Goal: Transaction & Acquisition: Purchase product/service

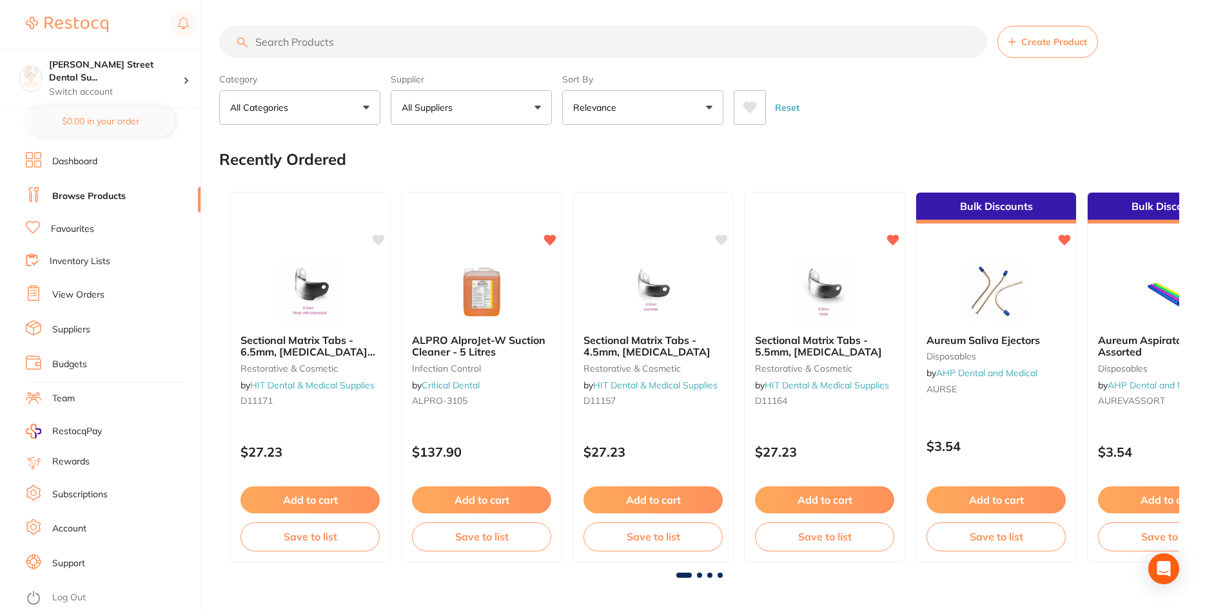
click at [105, 291] on li "View Orders" at bounding box center [113, 295] width 175 height 19
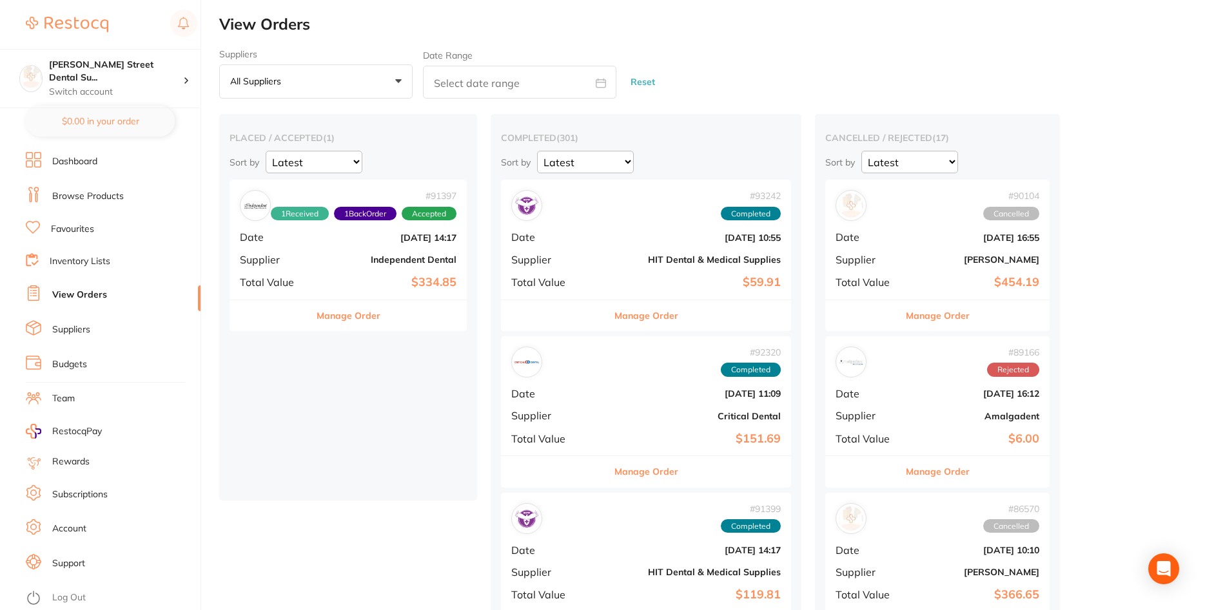
click at [349, 249] on div "# 91397 1 Received 1 Back Order Accepted Date [DATE] 14:17 Supplier Independent…" at bounding box center [347, 239] width 237 height 119
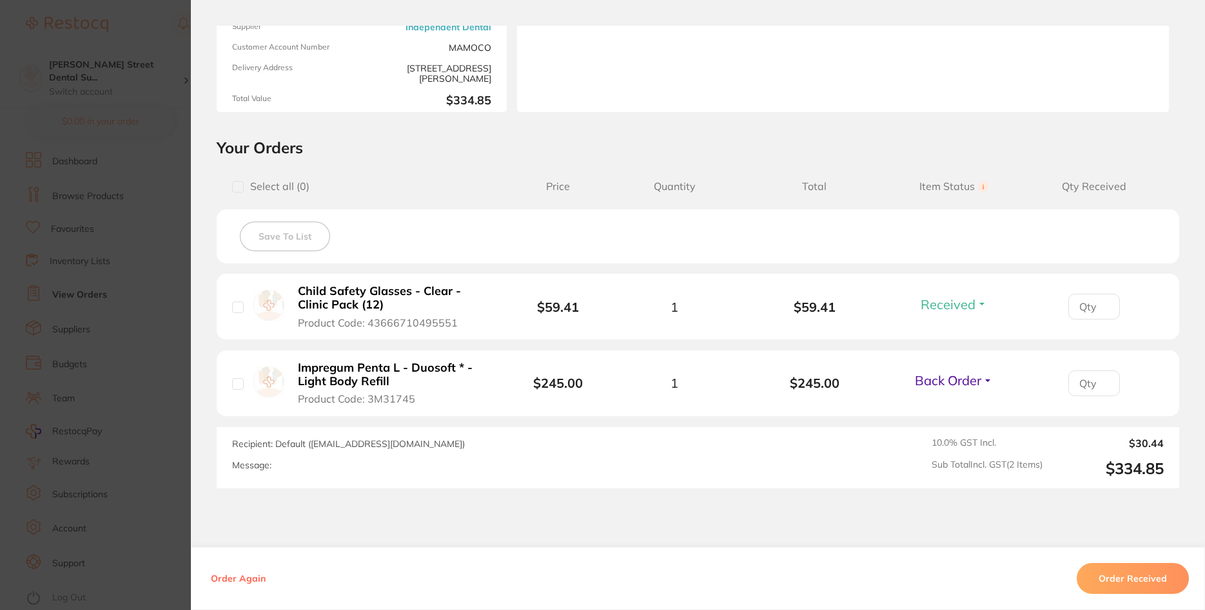
scroll to position [232, 0]
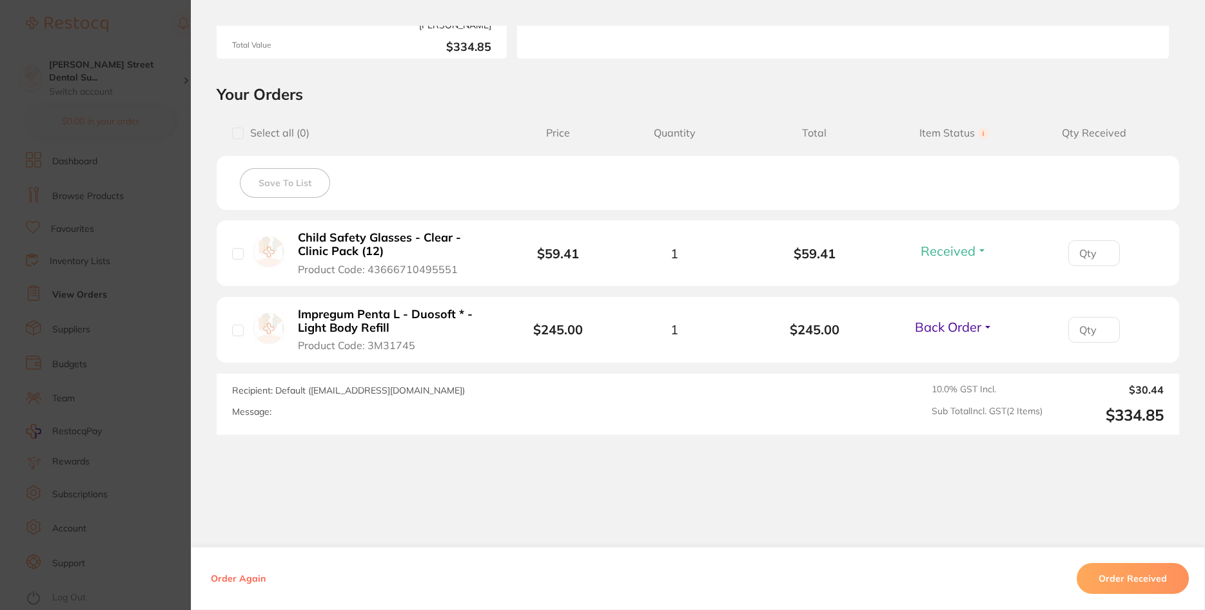
click at [173, 351] on section "Order ID: Restocq- 91397 Order Information 1 Received 1 Back Order Accepted Ord…" at bounding box center [602, 305] width 1205 height 610
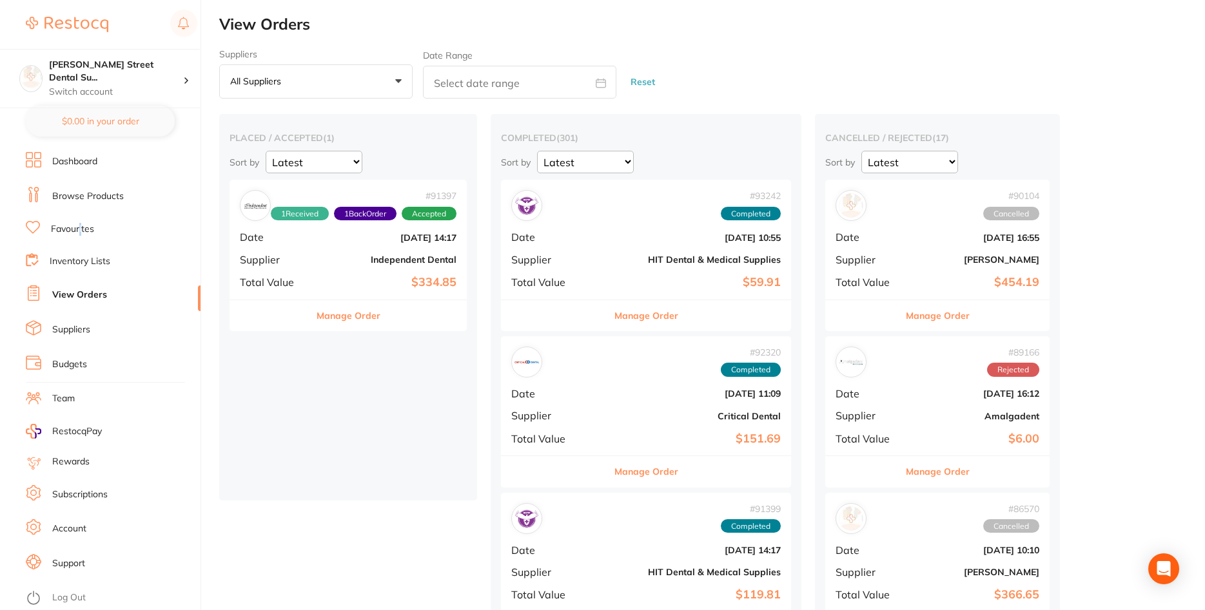
click at [81, 224] on link "Favourites" at bounding box center [72, 229] width 43 height 13
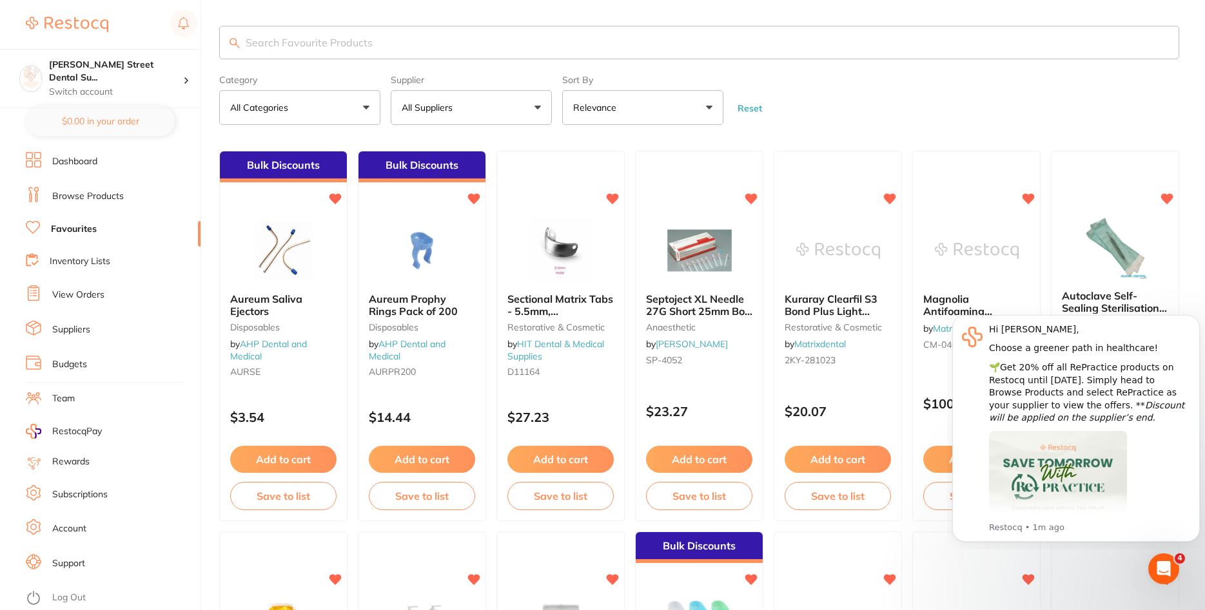
click at [73, 159] on link "Dashboard" at bounding box center [74, 161] width 45 height 13
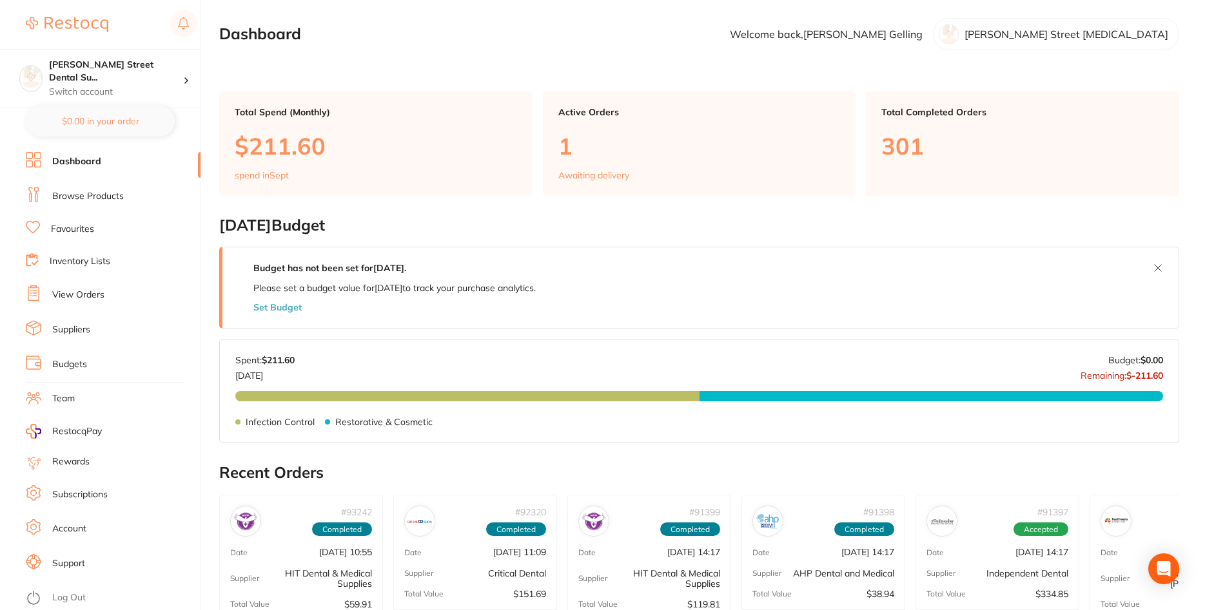
click at [82, 27] on img at bounding box center [67, 24] width 83 height 15
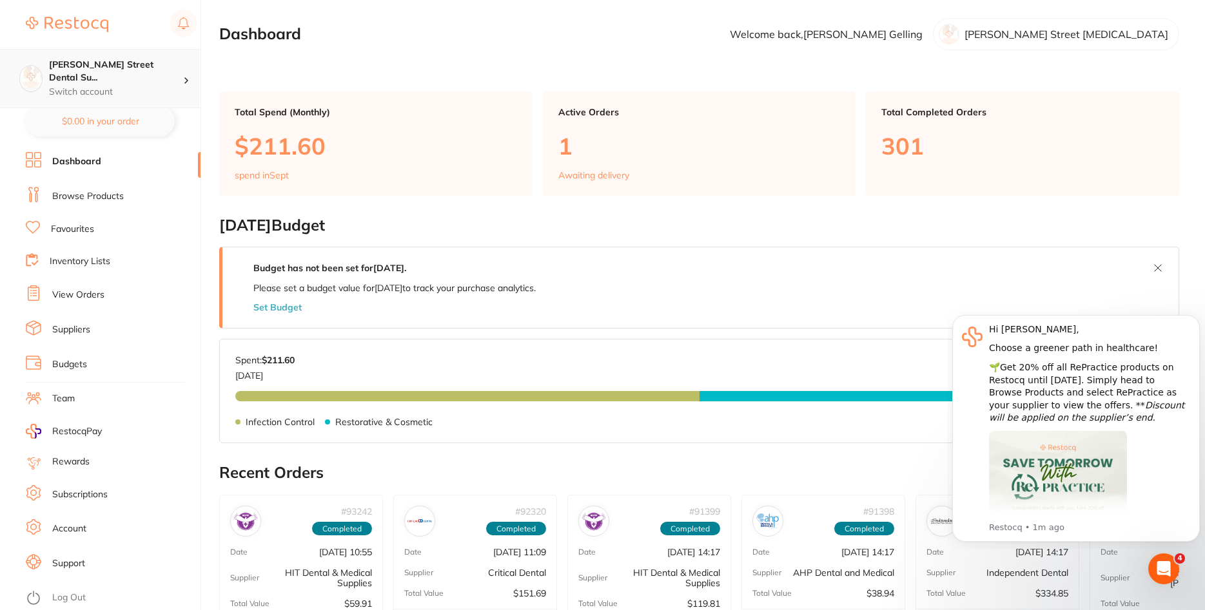
click at [105, 66] on h4 "[PERSON_NAME] Street Dental Su..." at bounding box center [116, 71] width 134 height 25
click at [75, 30] on img at bounding box center [67, 24] width 83 height 15
click at [56, 194] on link "Browse Products" at bounding box center [88, 196] width 72 height 13
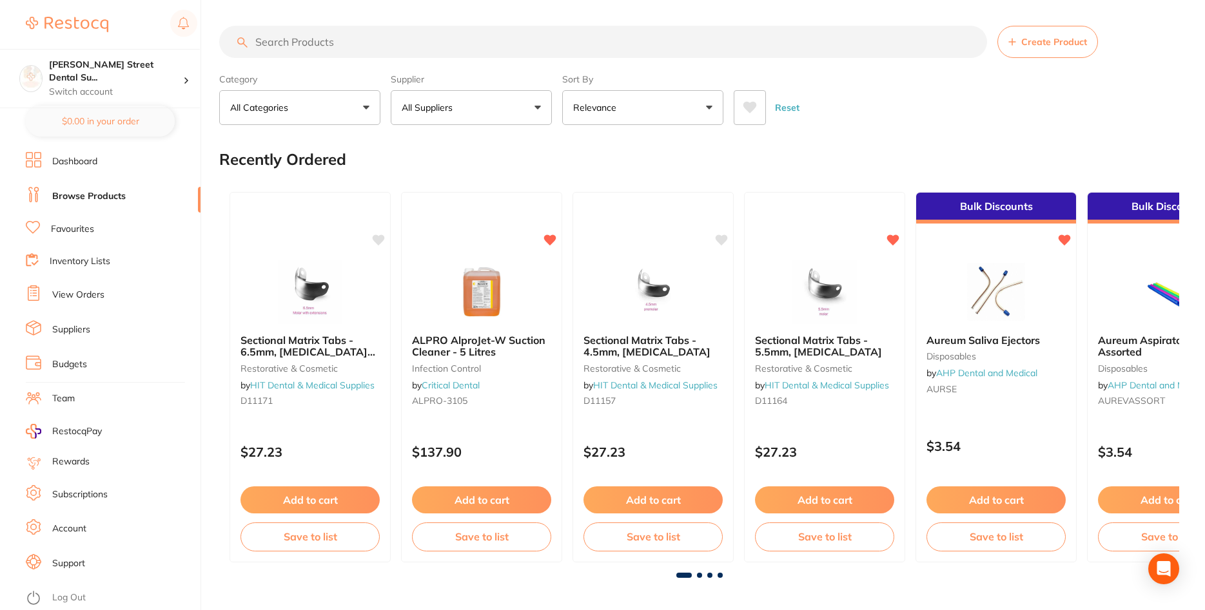
click at [391, 44] on input "search" at bounding box center [603, 42] width 768 height 32
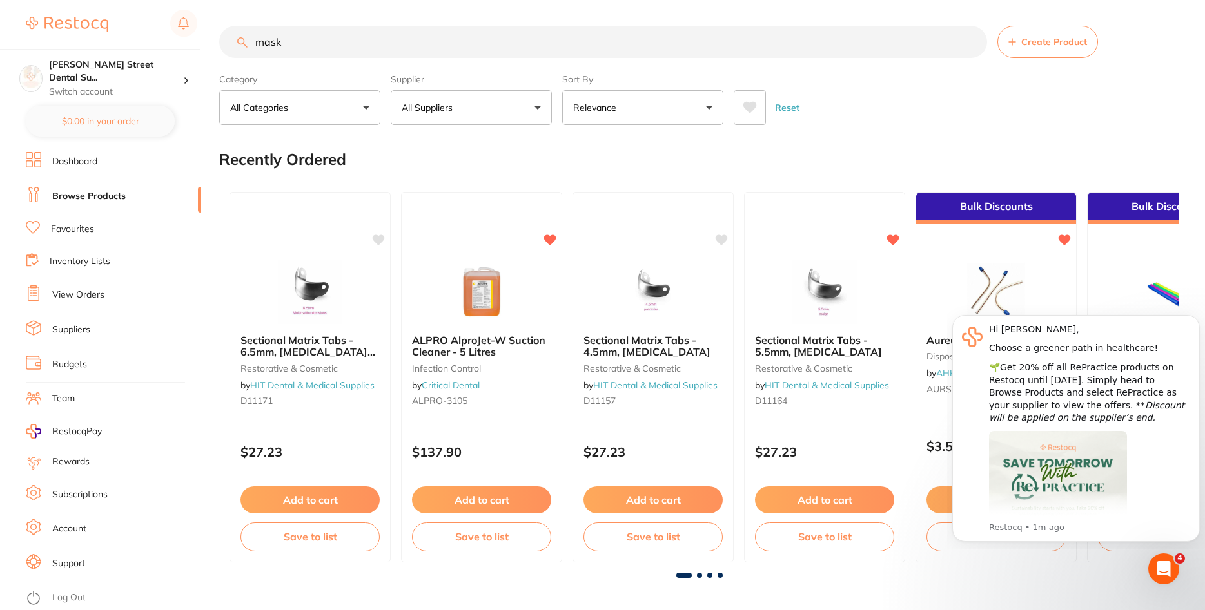
type input "masks"
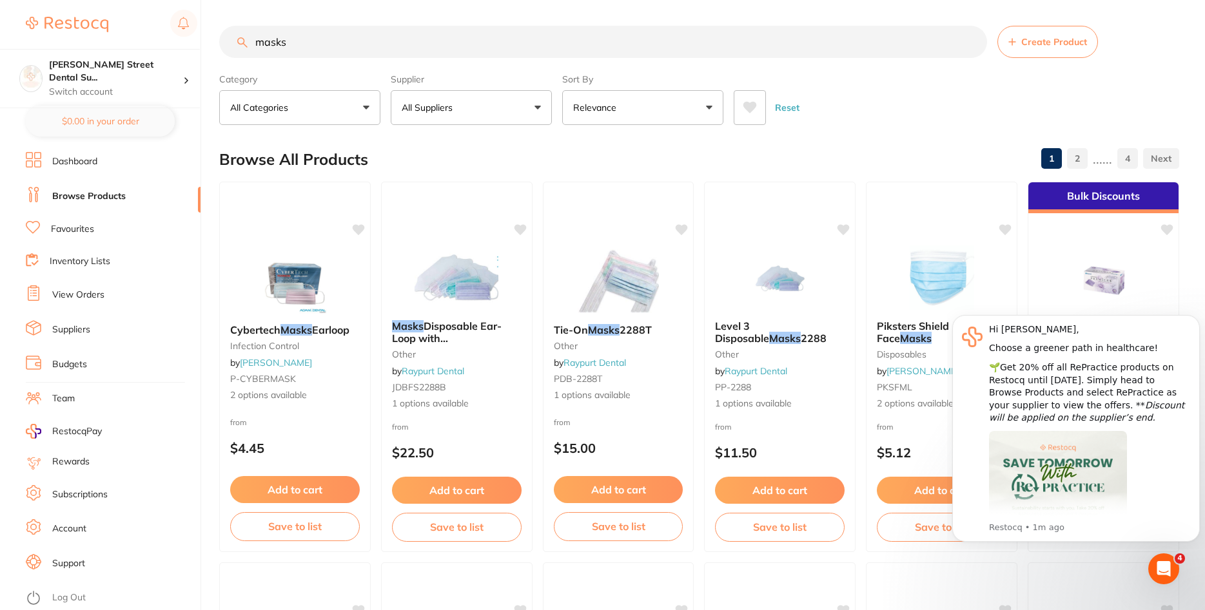
drag, startPoint x: 384, startPoint y: 48, endPoint x: -22, endPoint y: 84, distance: 407.0
click at [219, 58] on input "masks" at bounding box center [603, 42] width 768 height 32
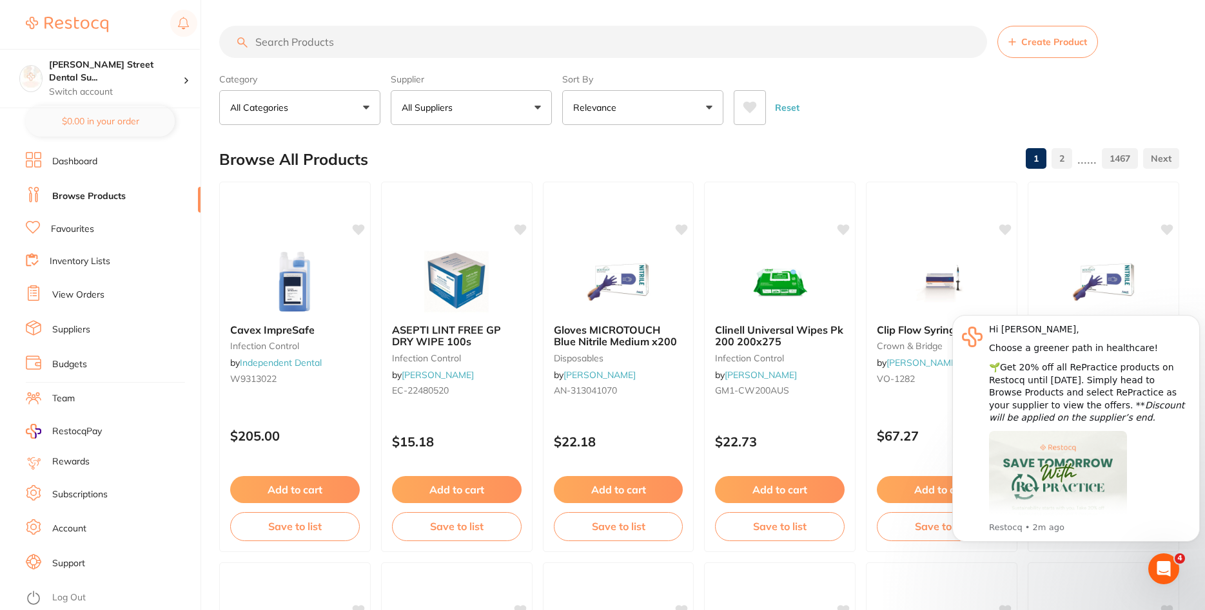
click at [89, 296] on link "View Orders" at bounding box center [78, 295] width 52 height 13
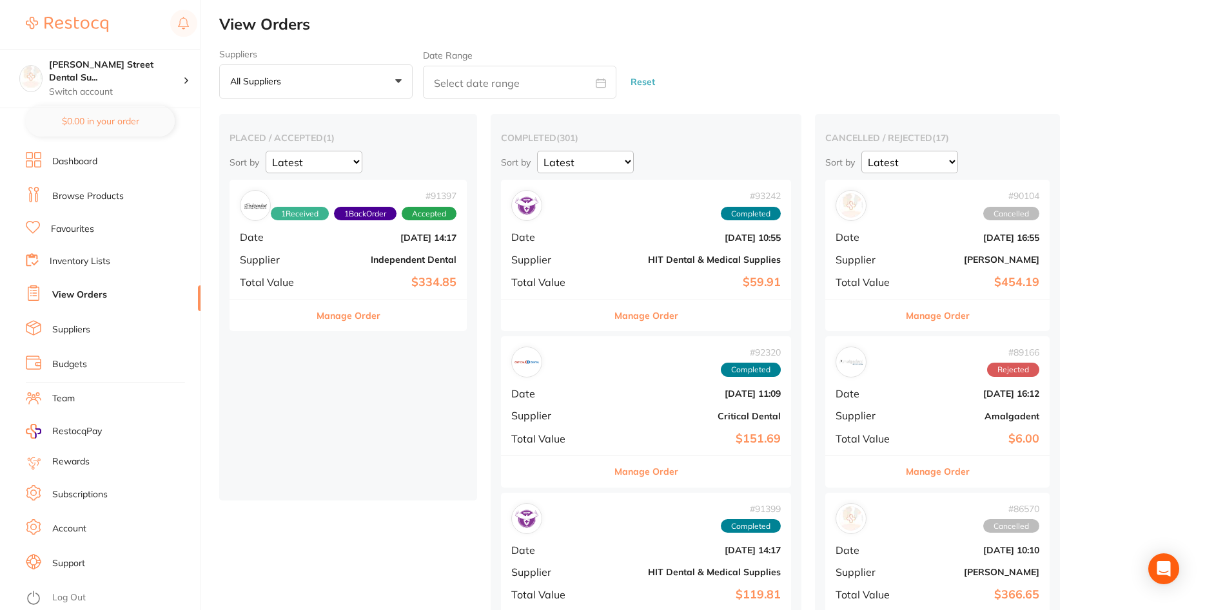
click at [329, 252] on div "# 91397 1 Received 1 Back Order Accepted Date [DATE] 14:17 Supplier Independent…" at bounding box center [347, 239] width 237 height 119
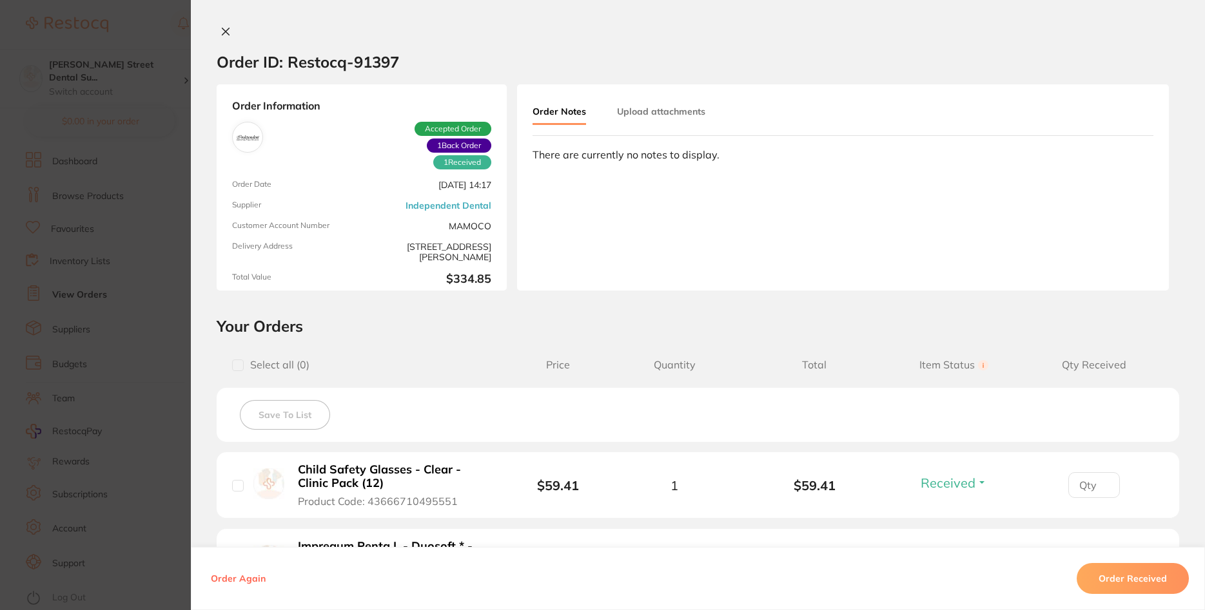
click at [225, 30] on icon at bounding box center [225, 31] width 10 height 10
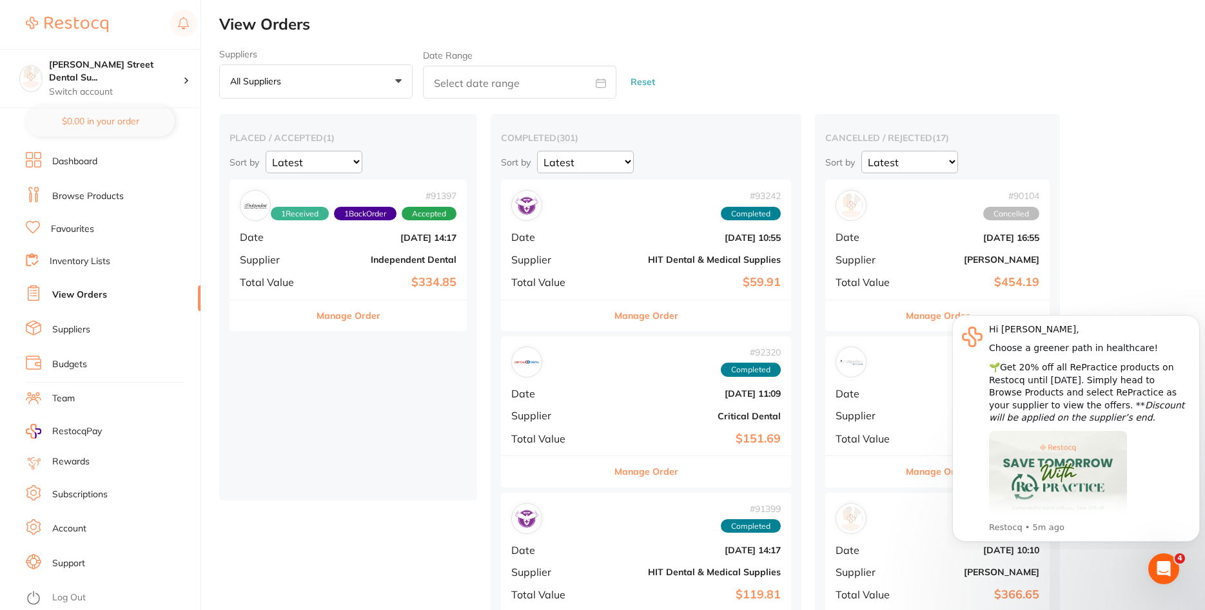
click at [94, 197] on link "Browse Products" at bounding box center [88, 196] width 72 height 13
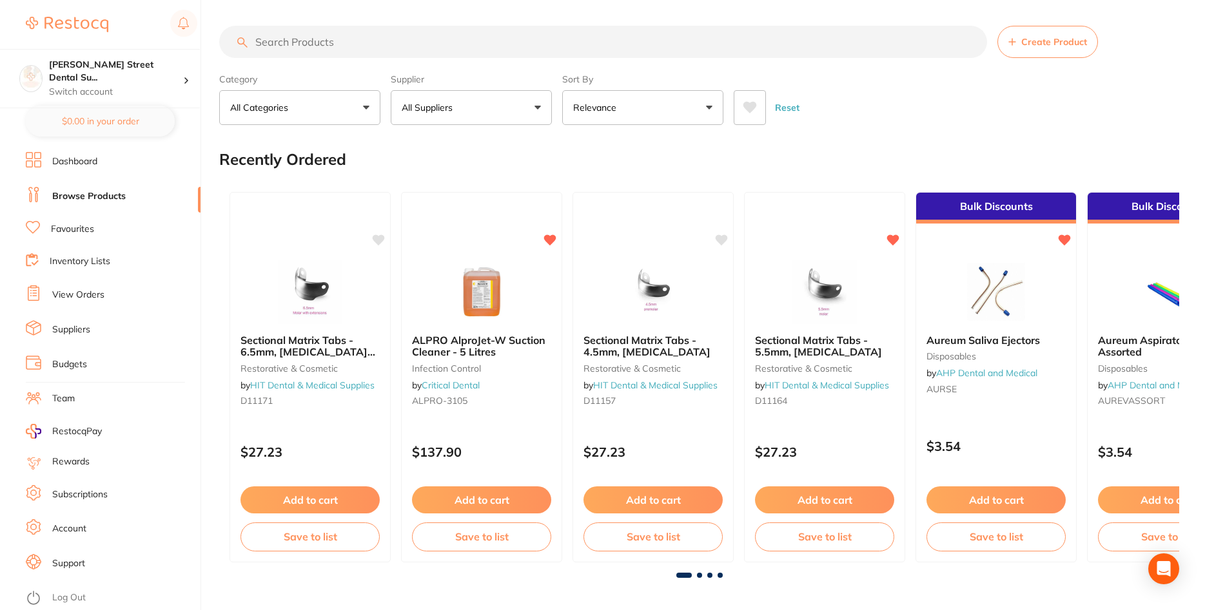
click at [400, 33] on input "search" at bounding box center [603, 42] width 768 height 32
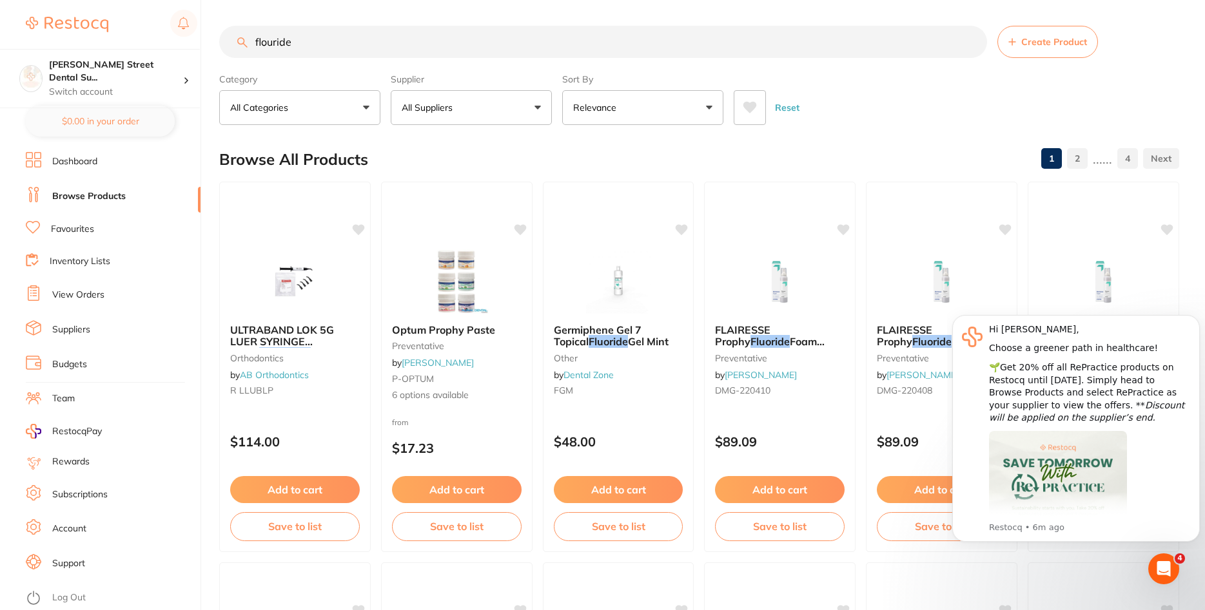
type input "flouride"
click at [90, 229] on link "Favourites" at bounding box center [72, 229] width 43 height 13
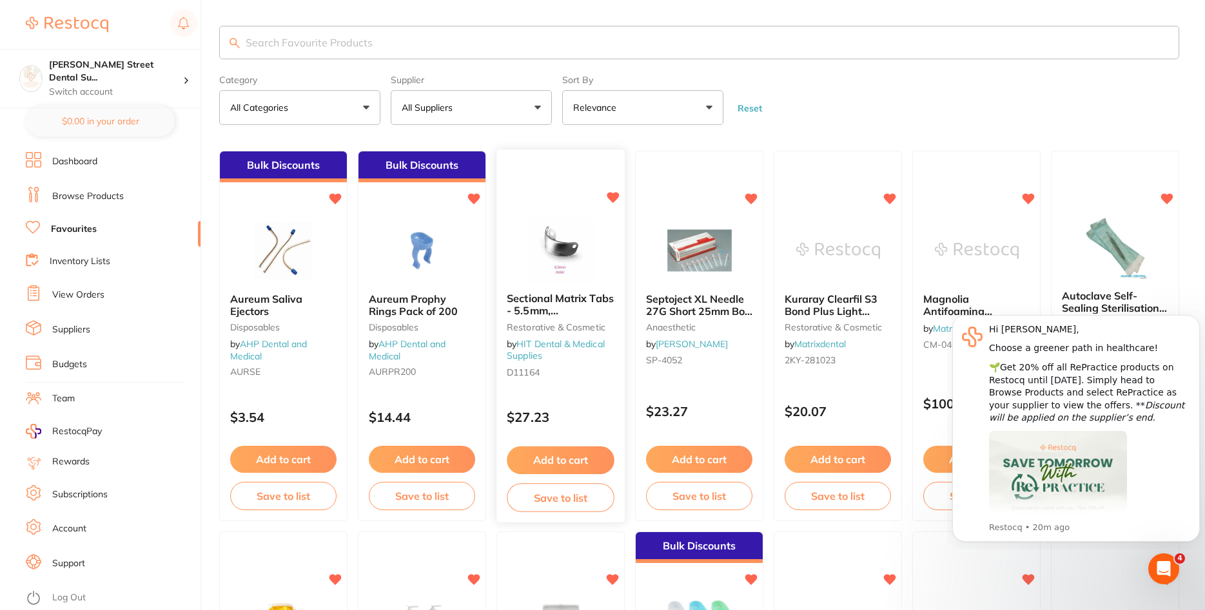
scroll to position [66, 0]
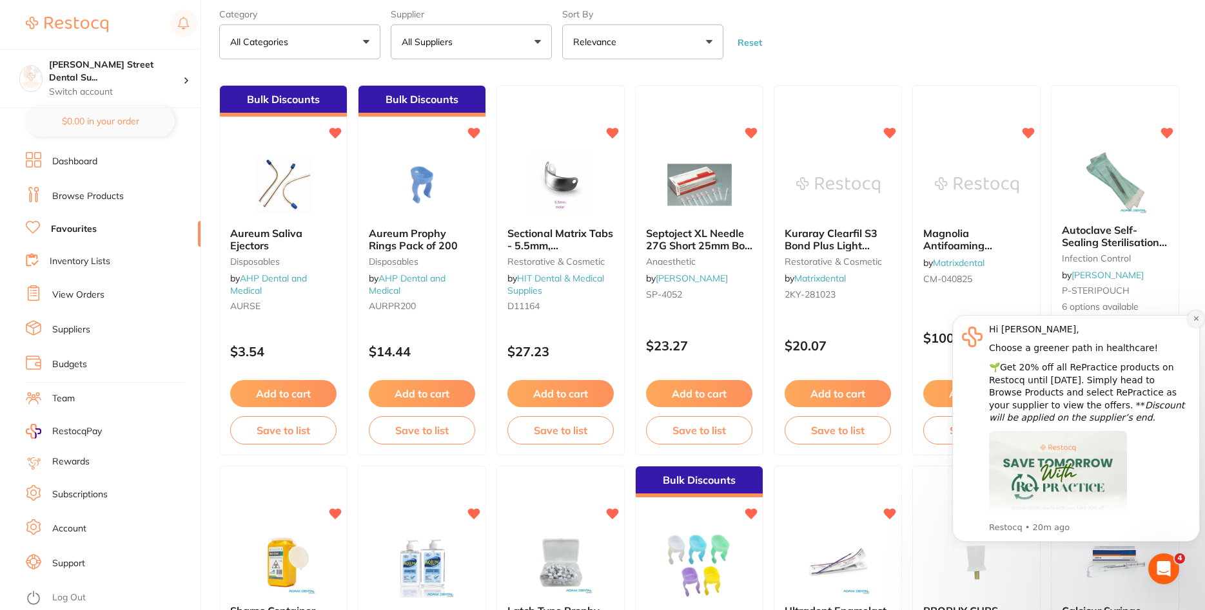
click at [1197, 317] on icon "Dismiss notification" at bounding box center [1195, 318] width 7 height 7
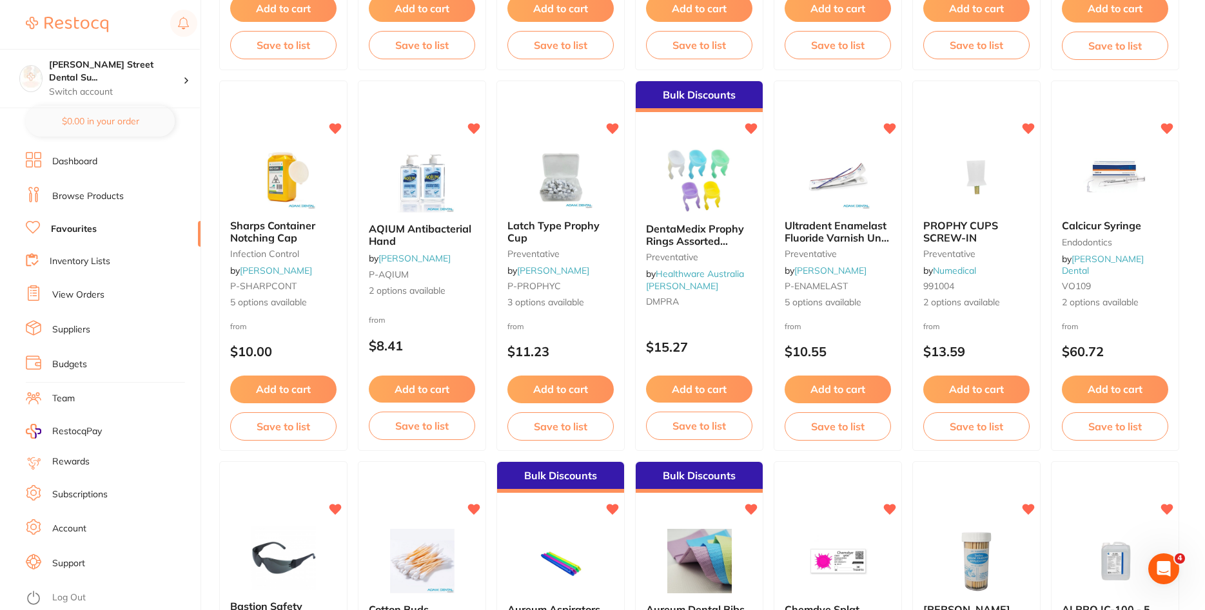
scroll to position [0, 0]
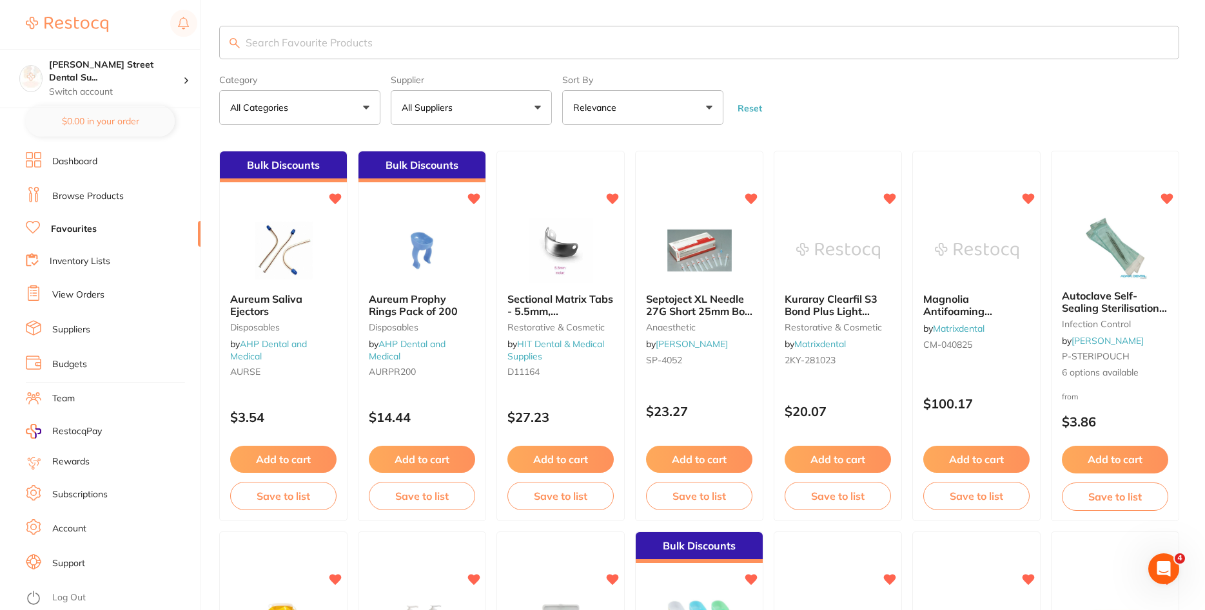
click at [512, 59] on input "search" at bounding box center [699, 43] width 960 height 34
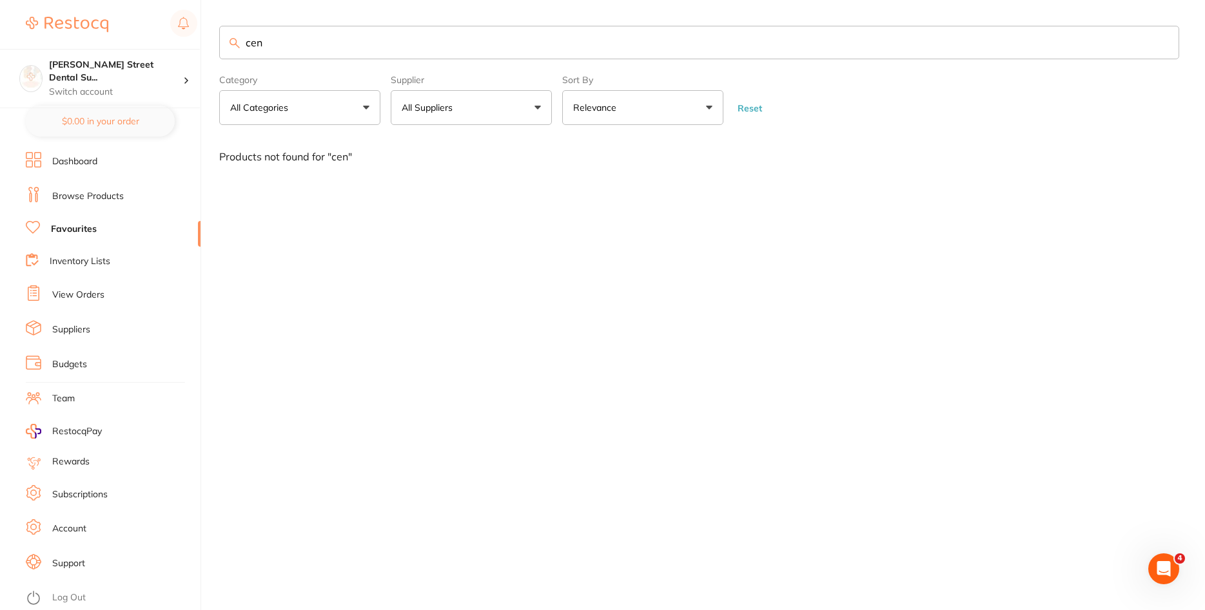
type input "cen"
click at [81, 193] on link "Browse Products" at bounding box center [88, 196] width 72 height 13
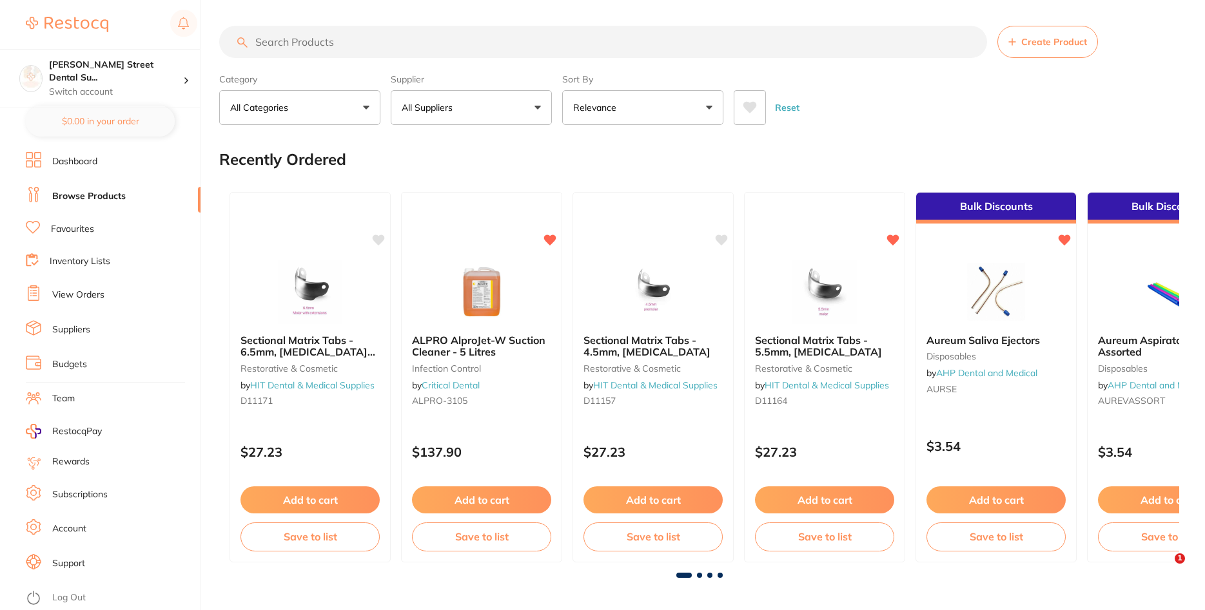
click at [308, 36] on input "search" at bounding box center [603, 42] width 768 height 32
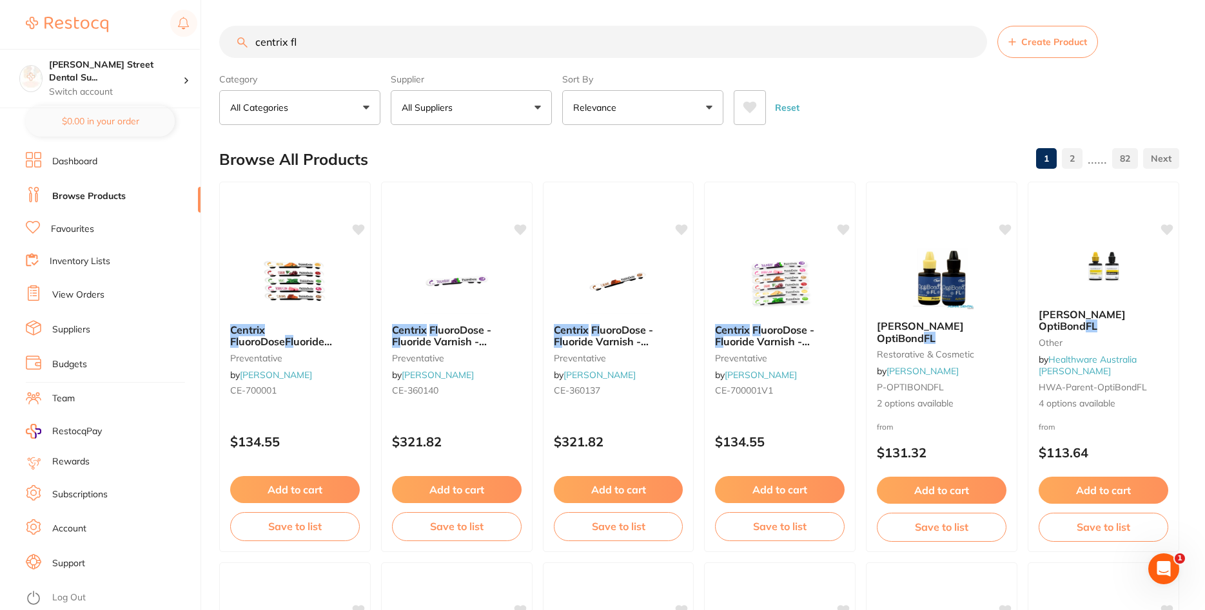
type input "centrix fl"
click at [331, 284] on img at bounding box center [295, 280] width 84 height 65
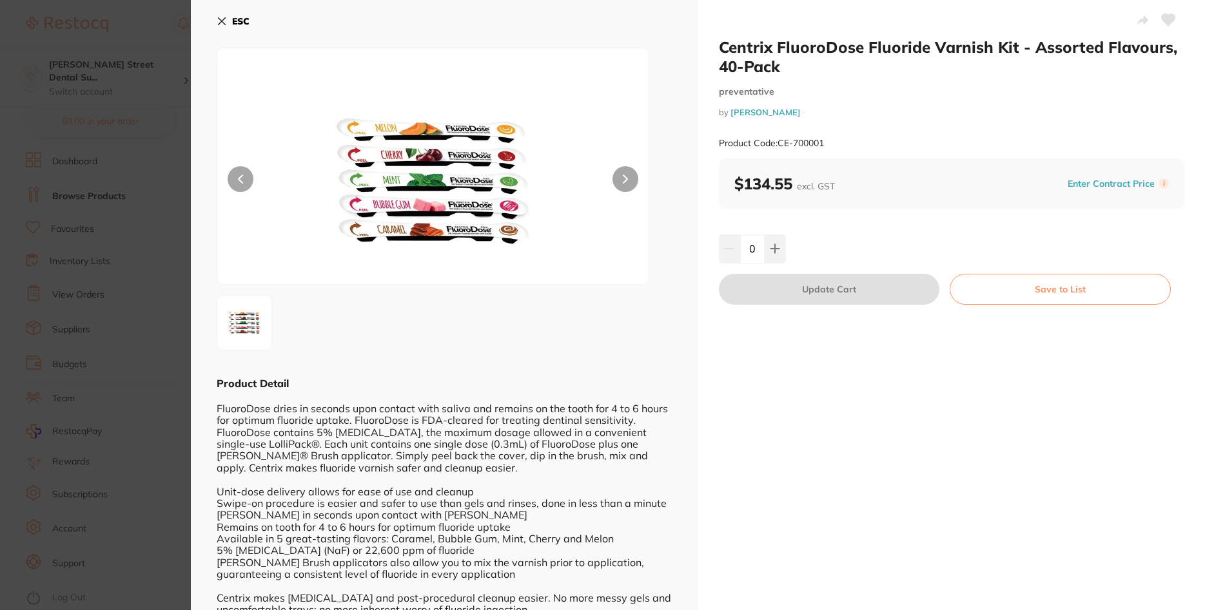
click at [226, 24] on icon at bounding box center [222, 21] width 10 height 10
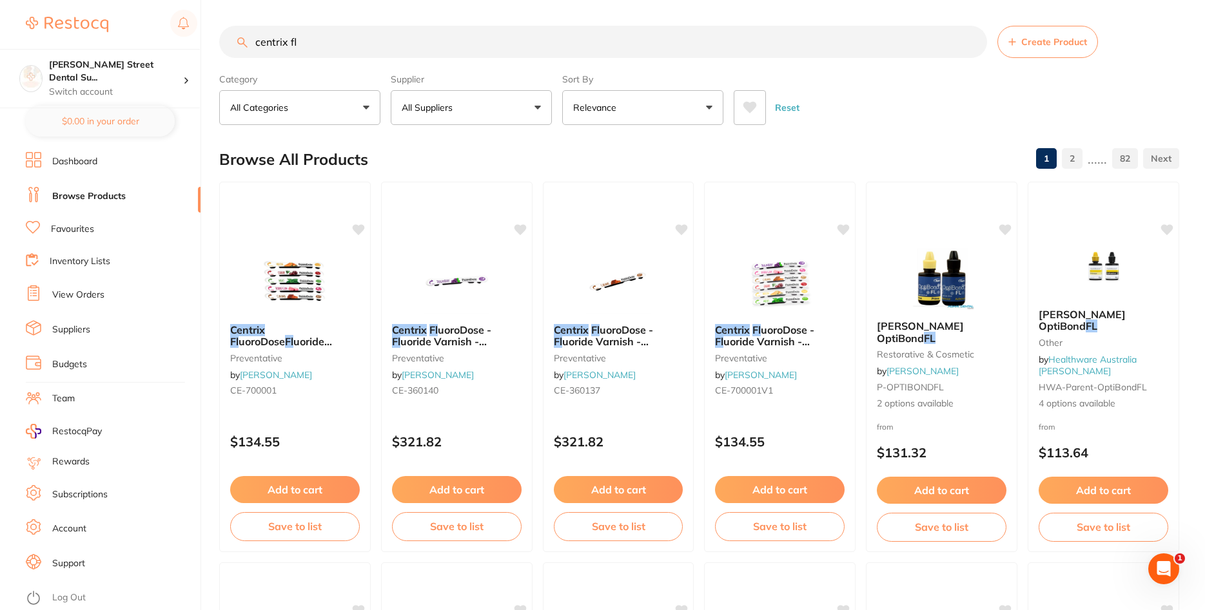
scroll to position [11, 0]
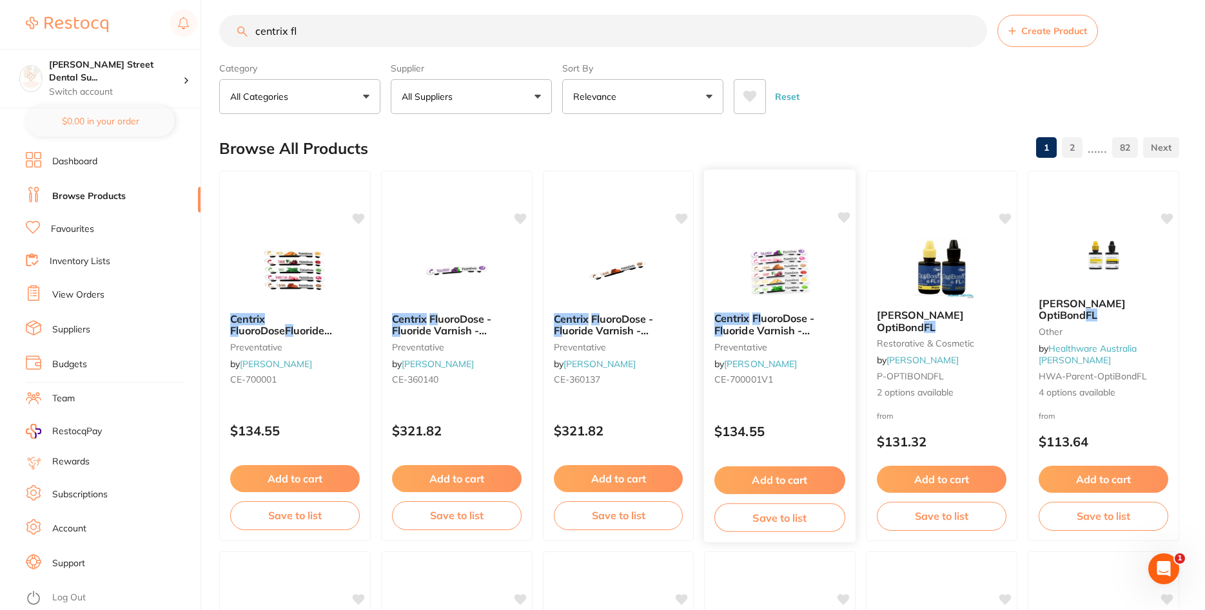
click at [770, 285] on img at bounding box center [779, 269] width 84 height 65
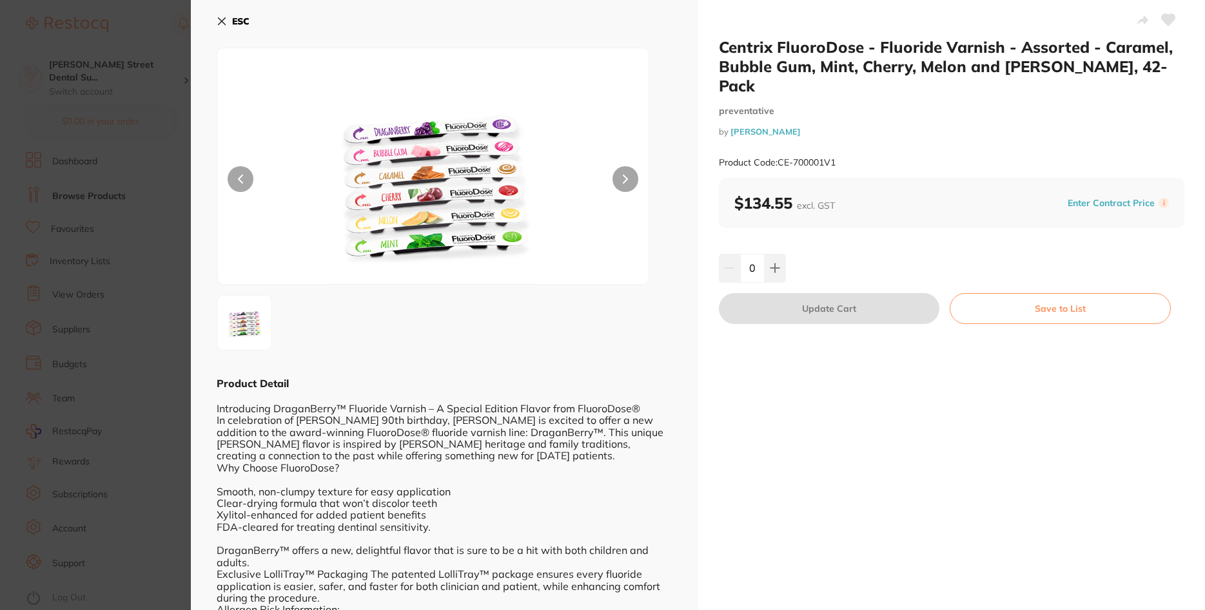
click at [224, 20] on icon at bounding box center [221, 21] width 7 height 7
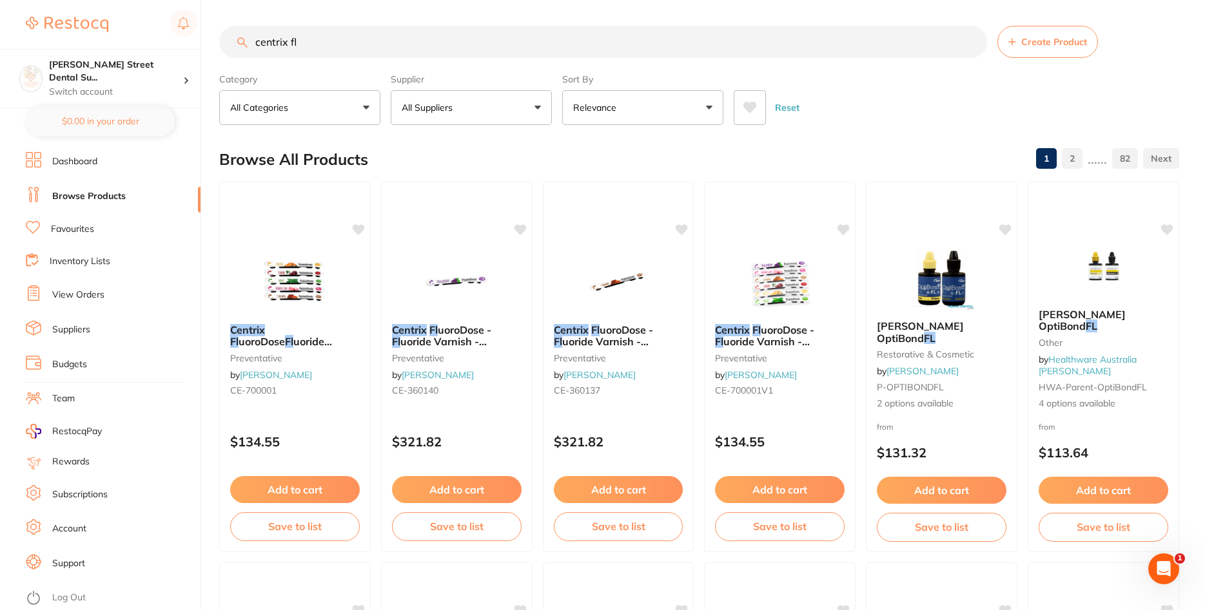
scroll to position [11, 0]
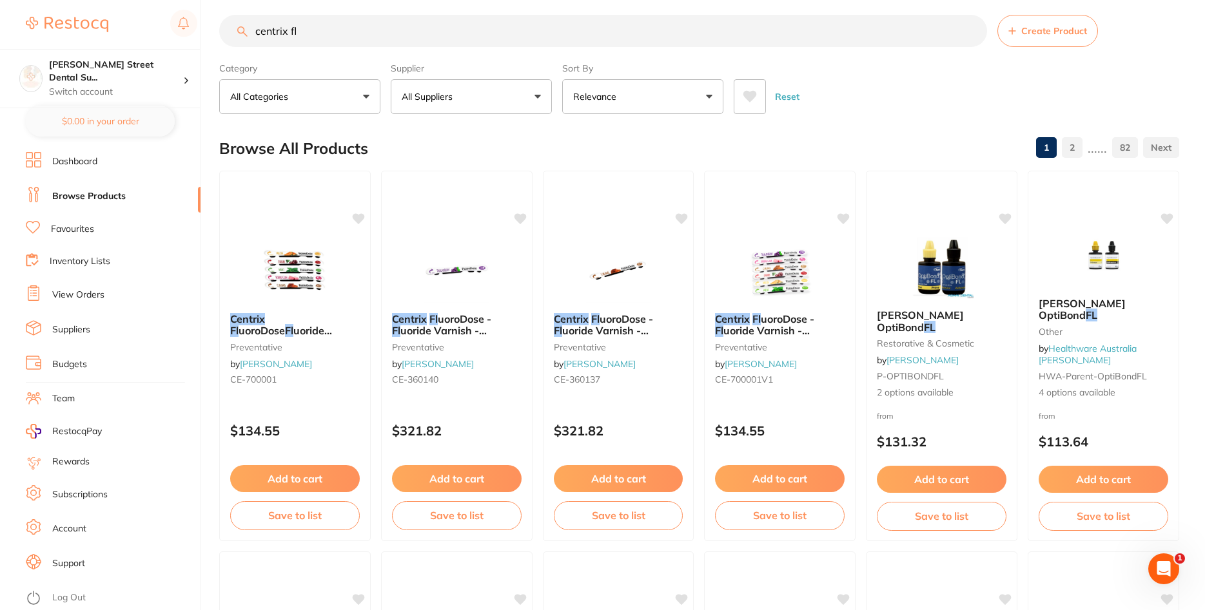
click at [88, 22] on img at bounding box center [67, 24] width 83 height 15
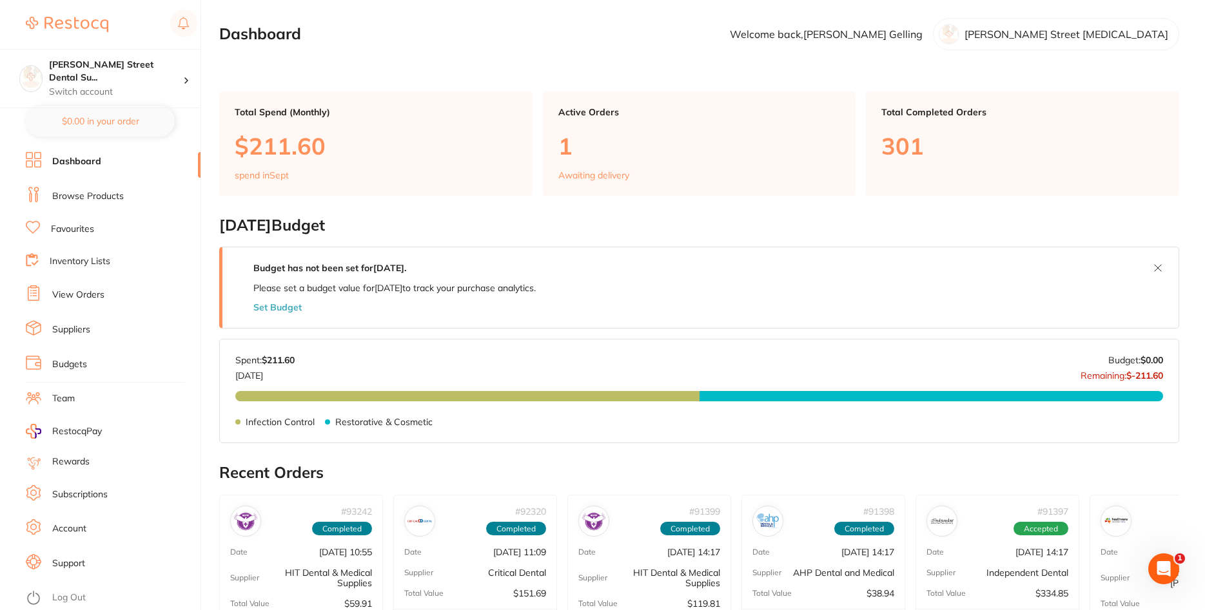
click at [96, 192] on link "Browse Products" at bounding box center [88, 196] width 72 height 13
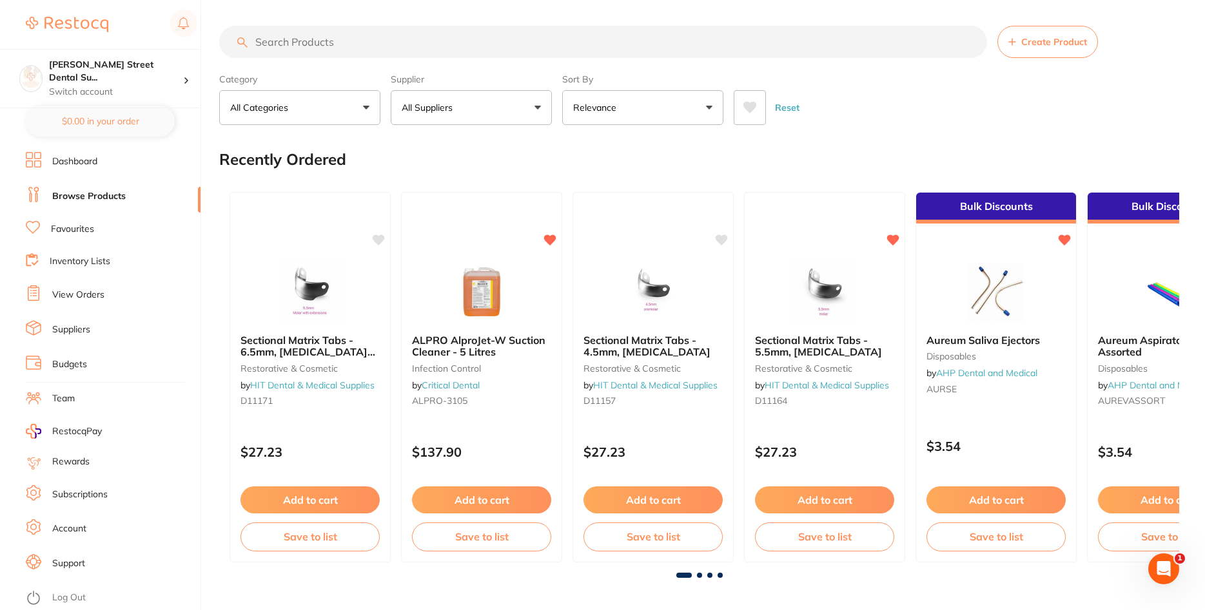
click at [318, 34] on input "search" at bounding box center [603, 42] width 768 height 32
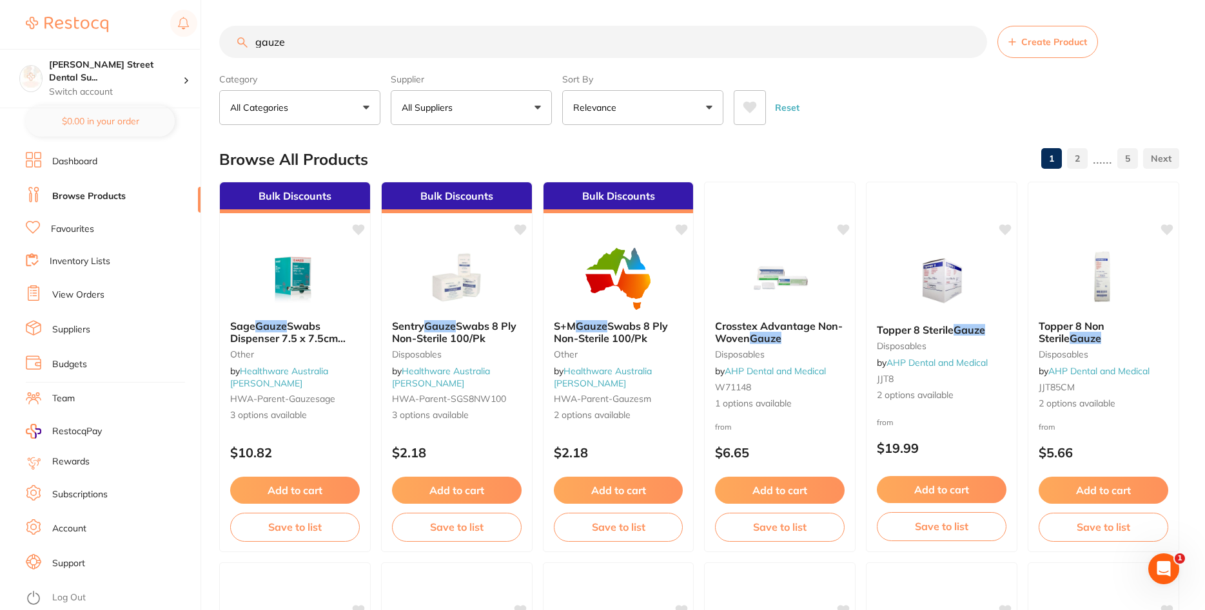
type input "gauze"
click at [76, 231] on link "Favourites" at bounding box center [72, 229] width 43 height 13
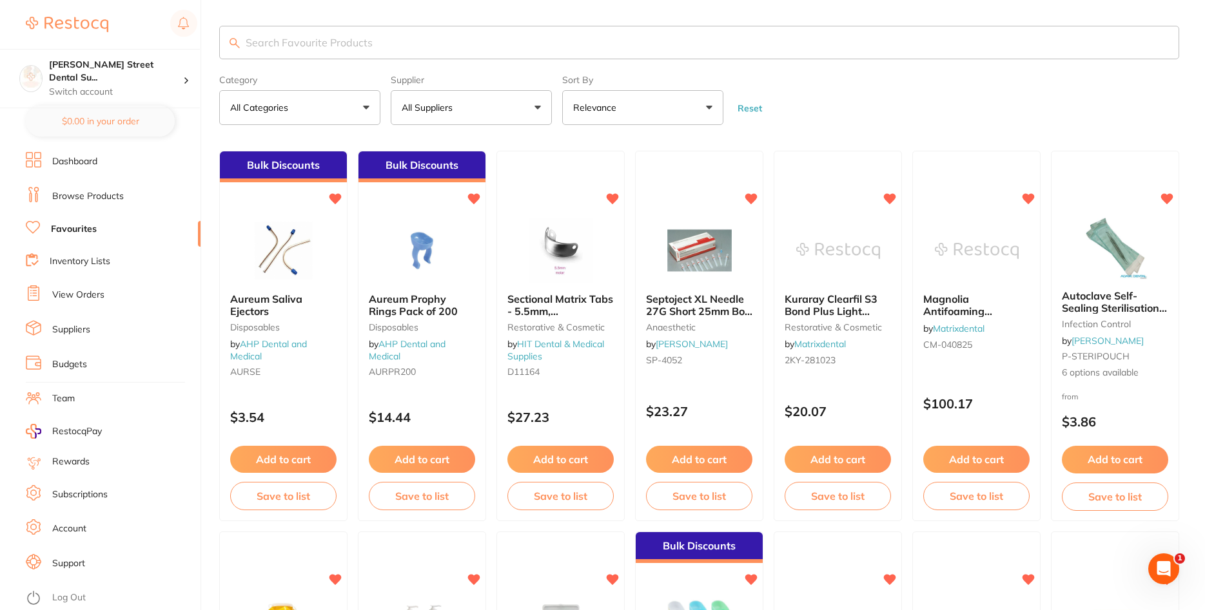
click at [301, 32] on input "search" at bounding box center [699, 43] width 960 height 34
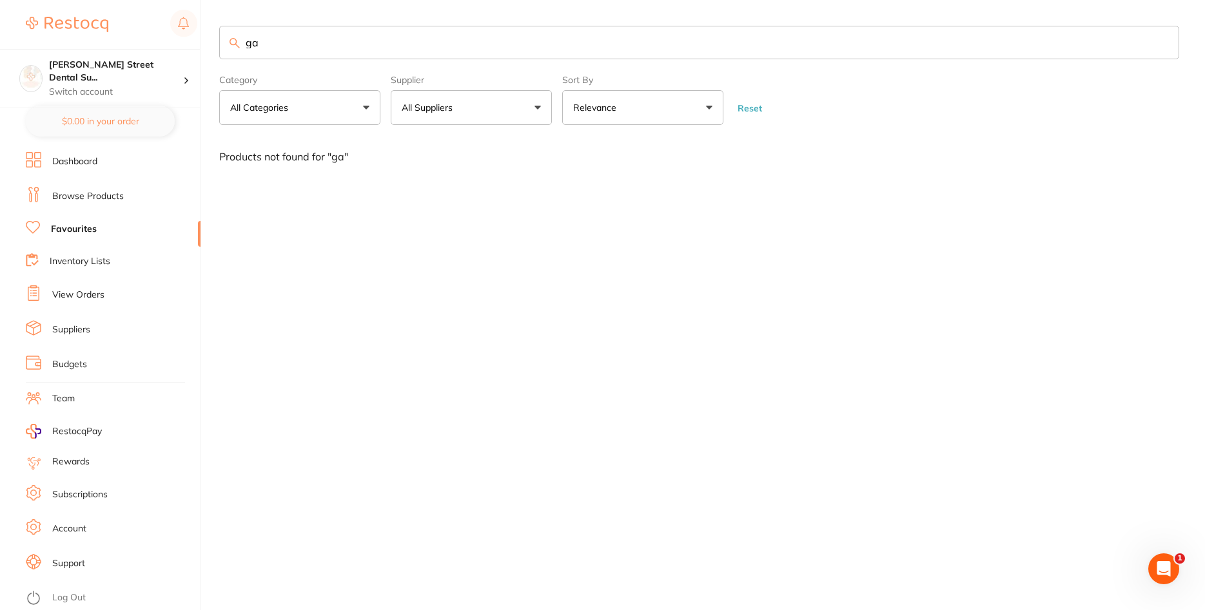
type input "ga"
click at [91, 202] on li "Browse Products" at bounding box center [113, 196] width 175 height 19
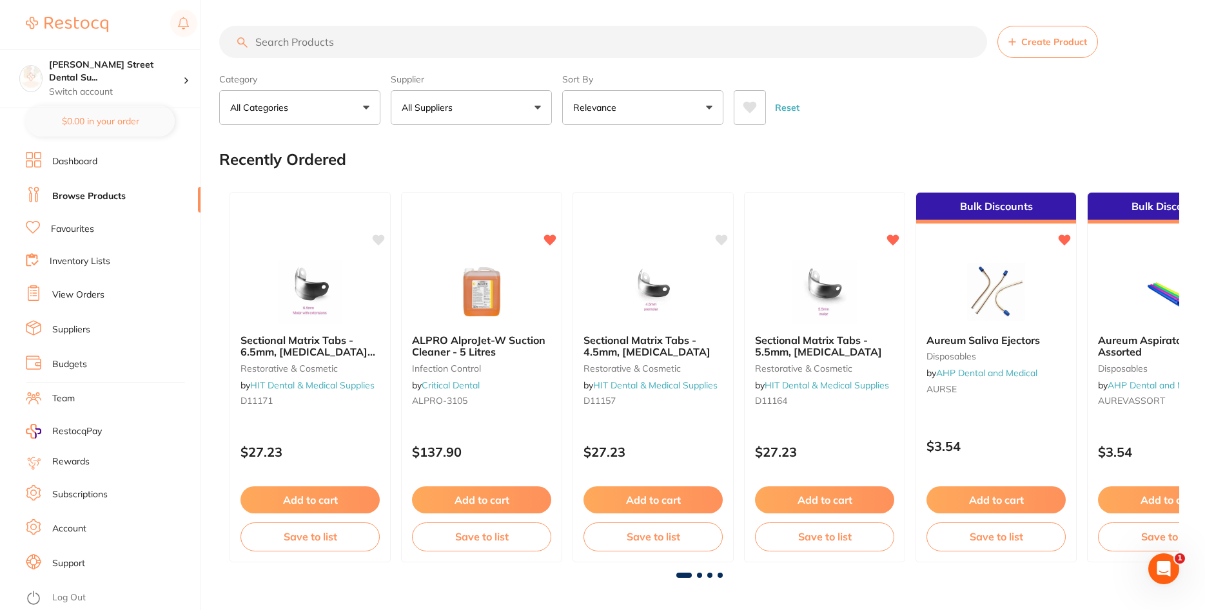
click at [350, 44] on input "search" at bounding box center [603, 42] width 768 height 32
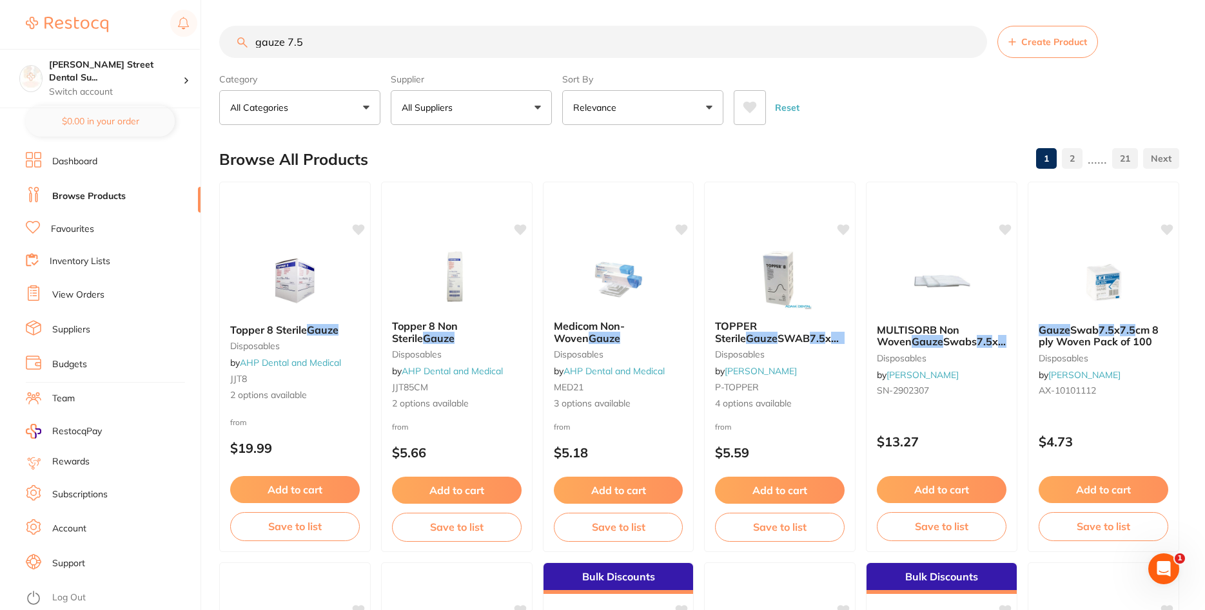
drag, startPoint x: 345, startPoint y: 50, endPoint x: -17, endPoint y: 43, distance: 362.3
click at [219, 43] on input "gauze 7.5" at bounding box center [603, 42] width 768 height 32
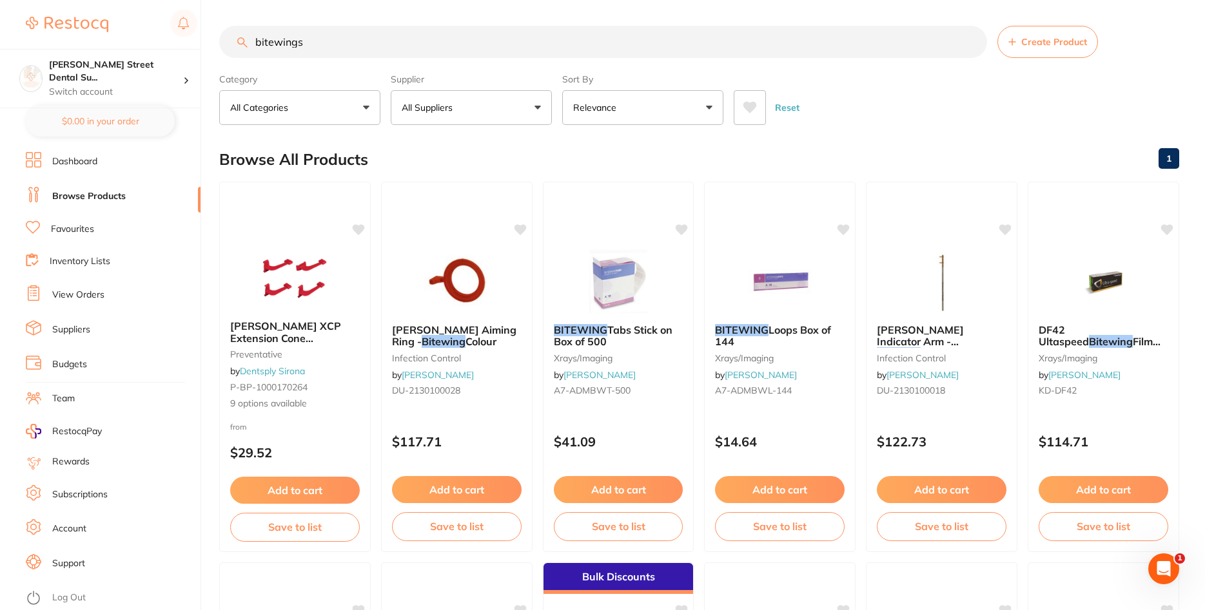
drag, startPoint x: 365, startPoint y: 32, endPoint x: -33, endPoint y: -26, distance: 402.0
click at [219, 26] on input "bitewings" at bounding box center [603, 42] width 768 height 32
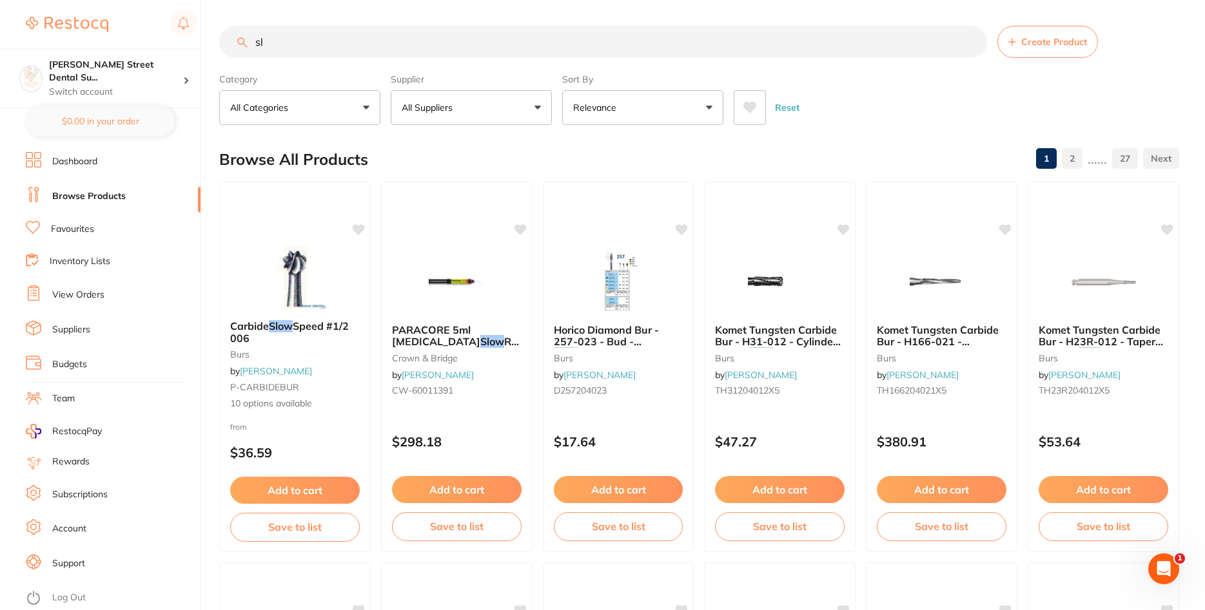
type input "s"
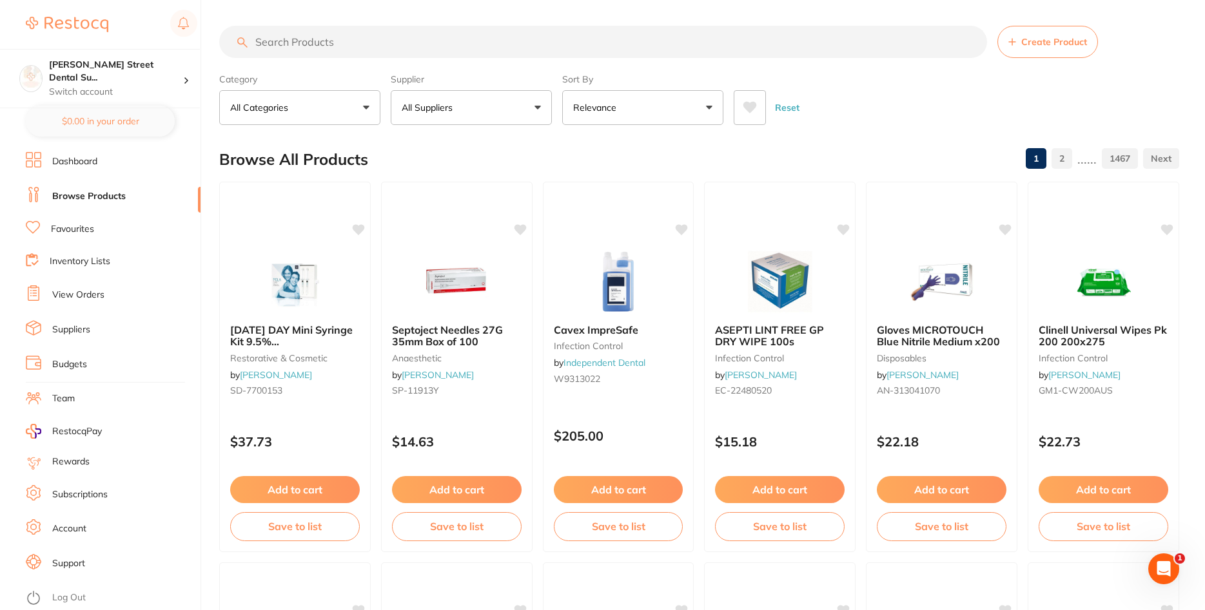
click at [347, 31] on input "search" at bounding box center [603, 42] width 768 height 32
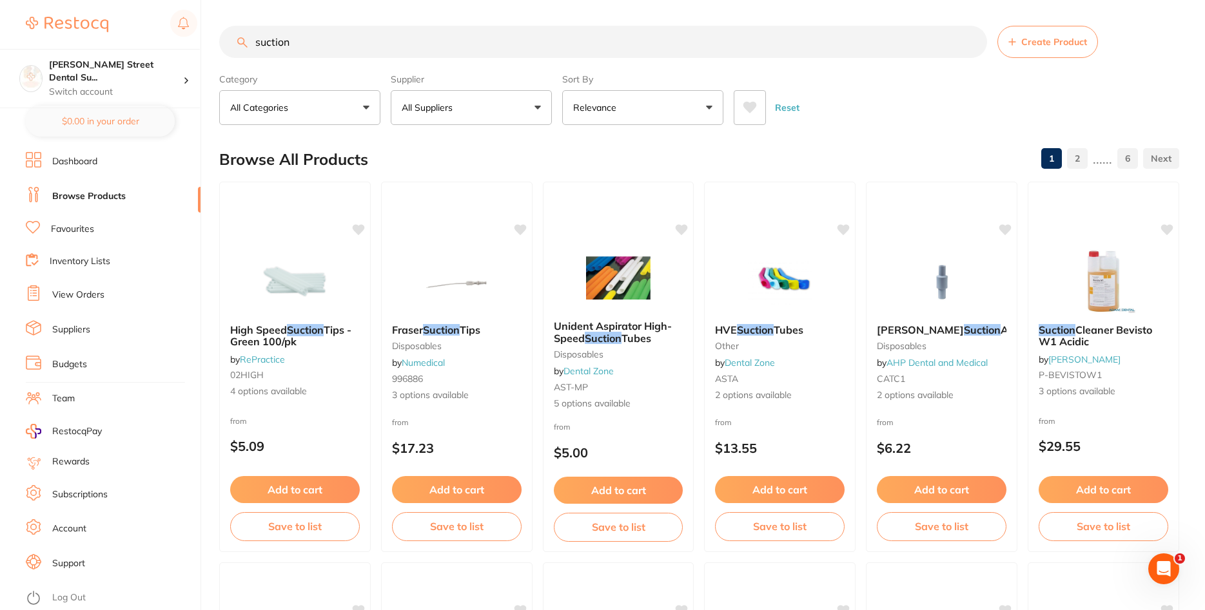
click at [251, 46] on input "suction" at bounding box center [603, 42] width 768 height 32
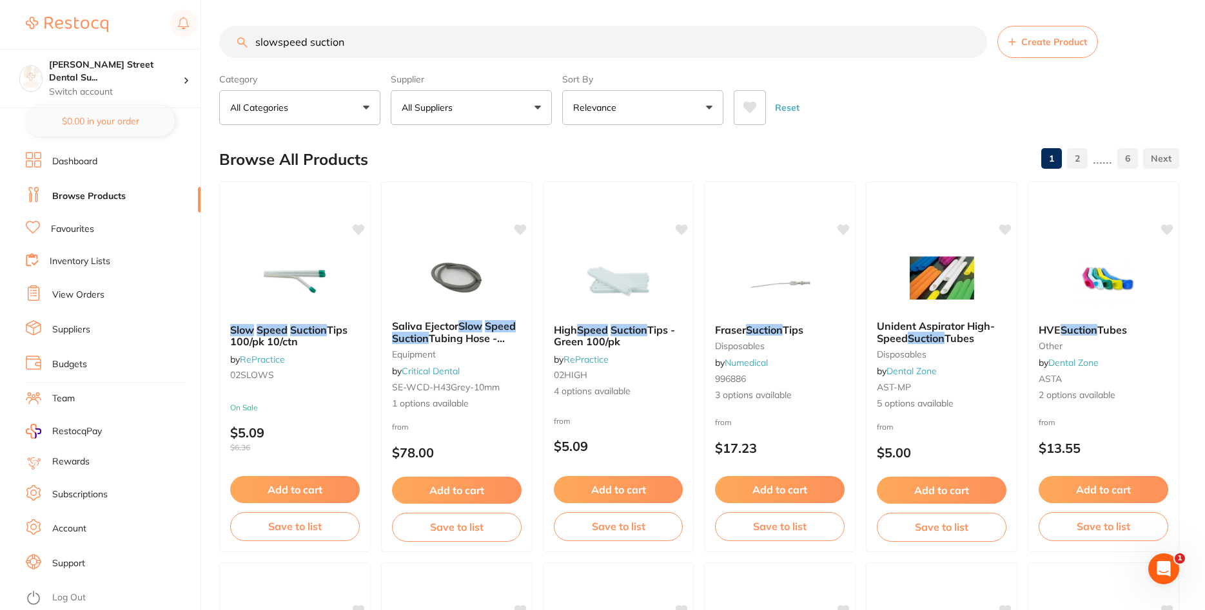
drag, startPoint x: 364, startPoint y: 44, endPoint x: 122, endPoint y: 37, distance: 241.2
click at [219, 37] on input "slowspeed suction" at bounding box center [603, 42] width 768 height 32
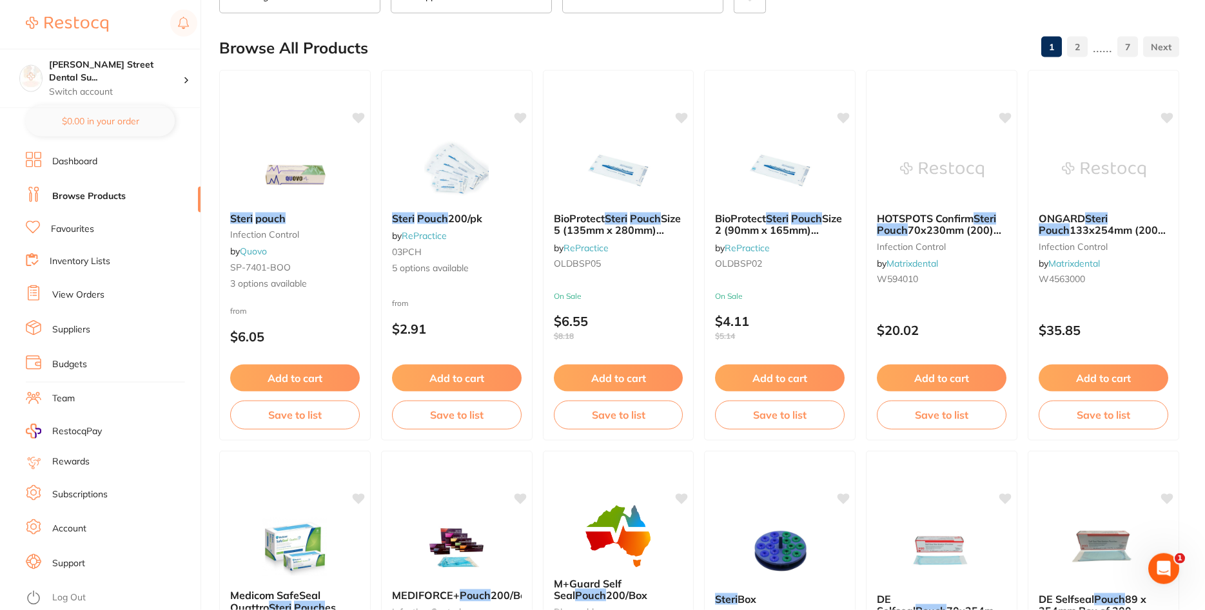
scroll to position [131, 0]
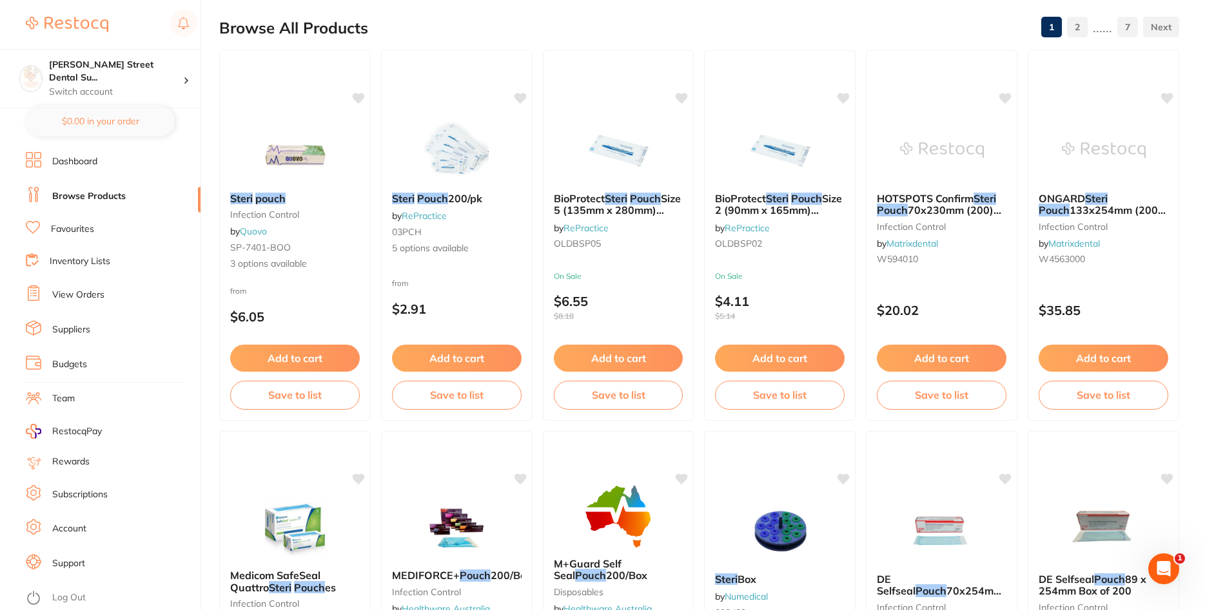
type input "steri pouch"
click at [77, 232] on link "Favourites" at bounding box center [72, 229] width 43 height 13
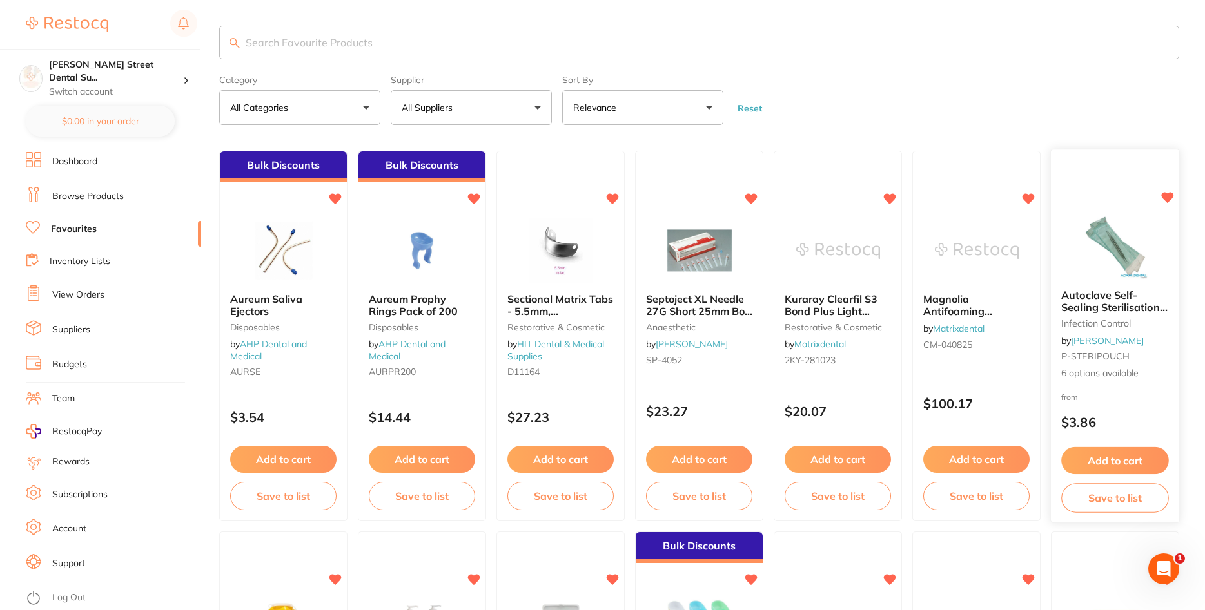
click at [1103, 260] on img at bounding box center [1115, 246] width 84 height 65
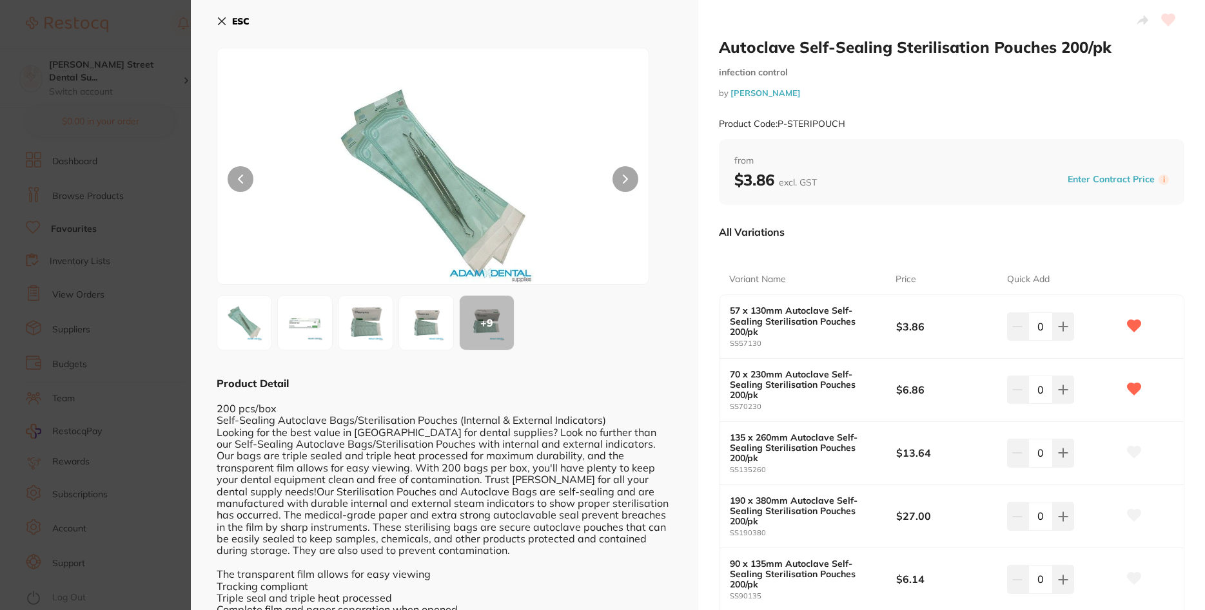
click at [218, 13] on button "ESC" at bounding box center [233, 21] width 33 height 22
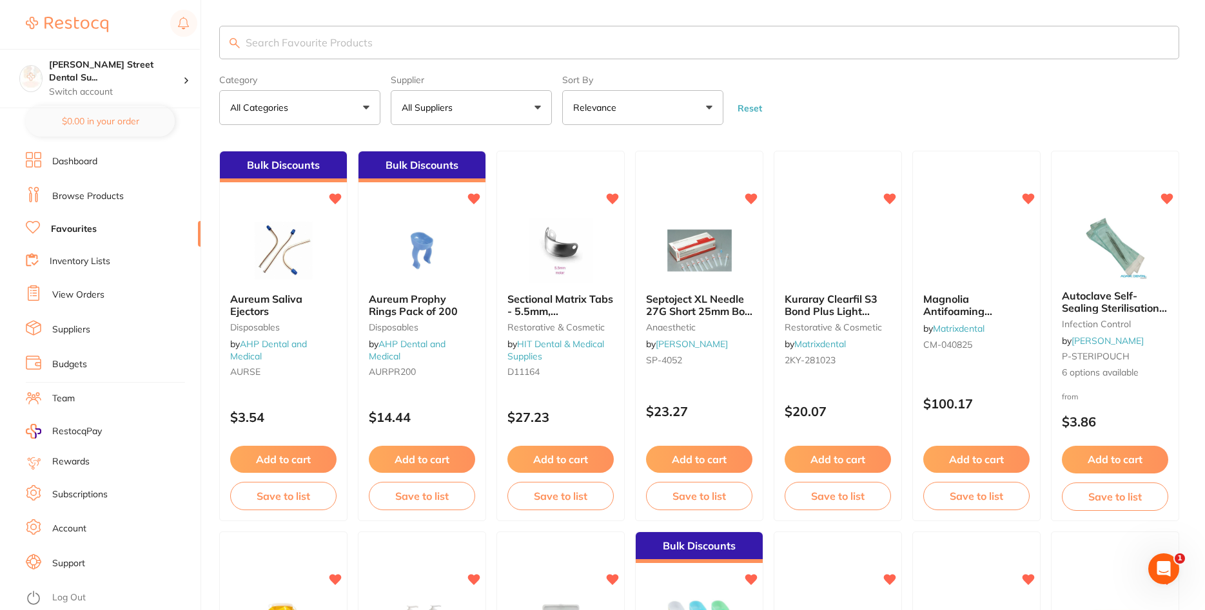
scroll to position [131, 0]
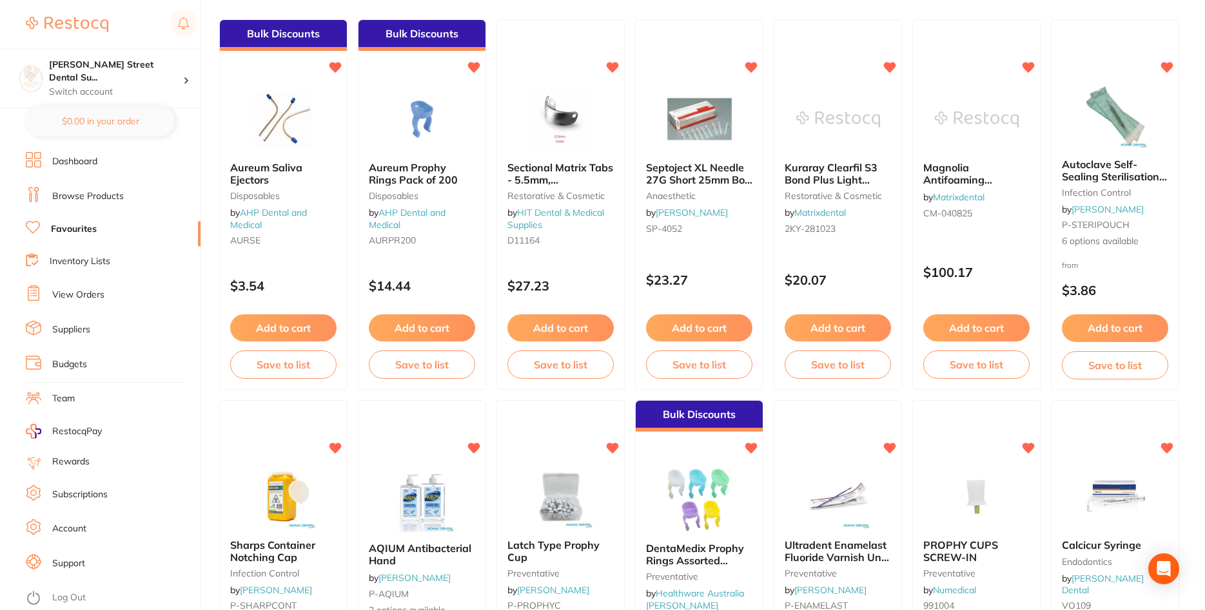
click at [75, 166] on link "Dashboard" at bounding box center [74, 161] width 45 height 13
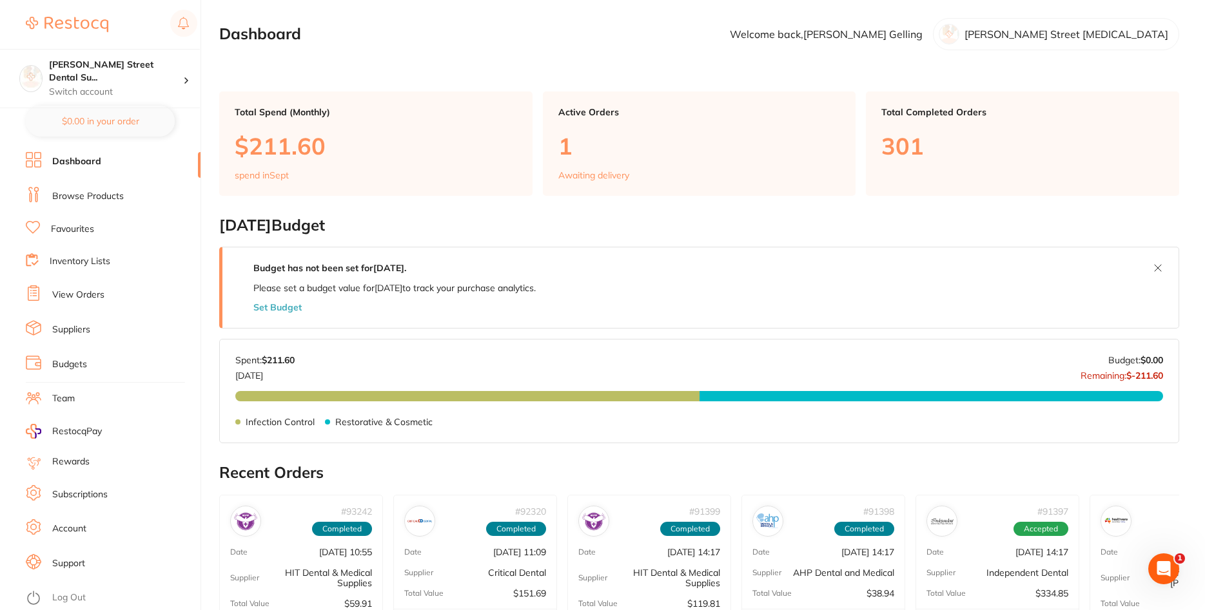
click at [69, 195] on link "Browse Products" at bounding box center [88, 196] width 72 height 13
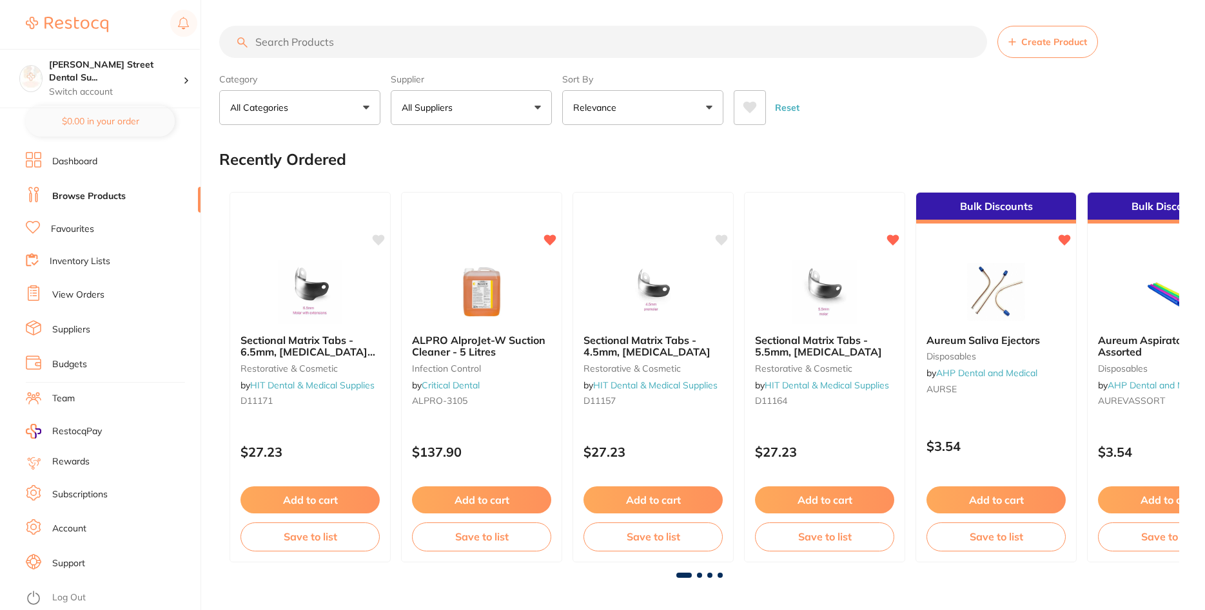
click at [77, 229] on link "Favourites" at bounding box center [72, 229] width 43 height 13
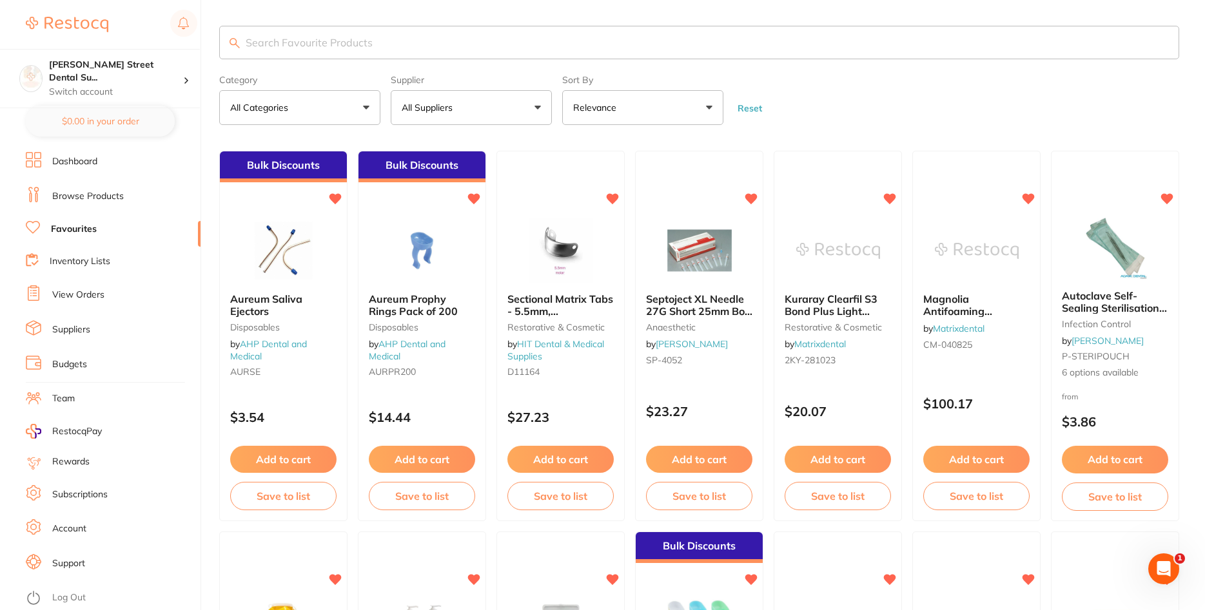
click at [112, 193] on link "Browse Products" at bounding box center [88, 196] width 72 height 13
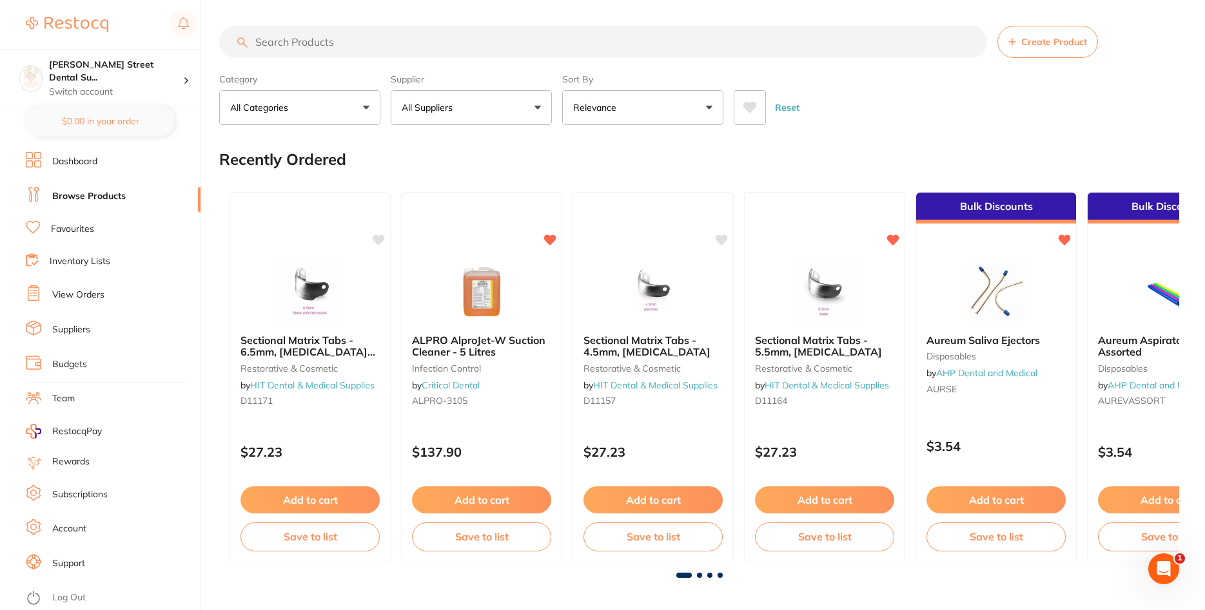
click at [354, 45] on input "search" at bounding box center [603, 42] width 768 height 32
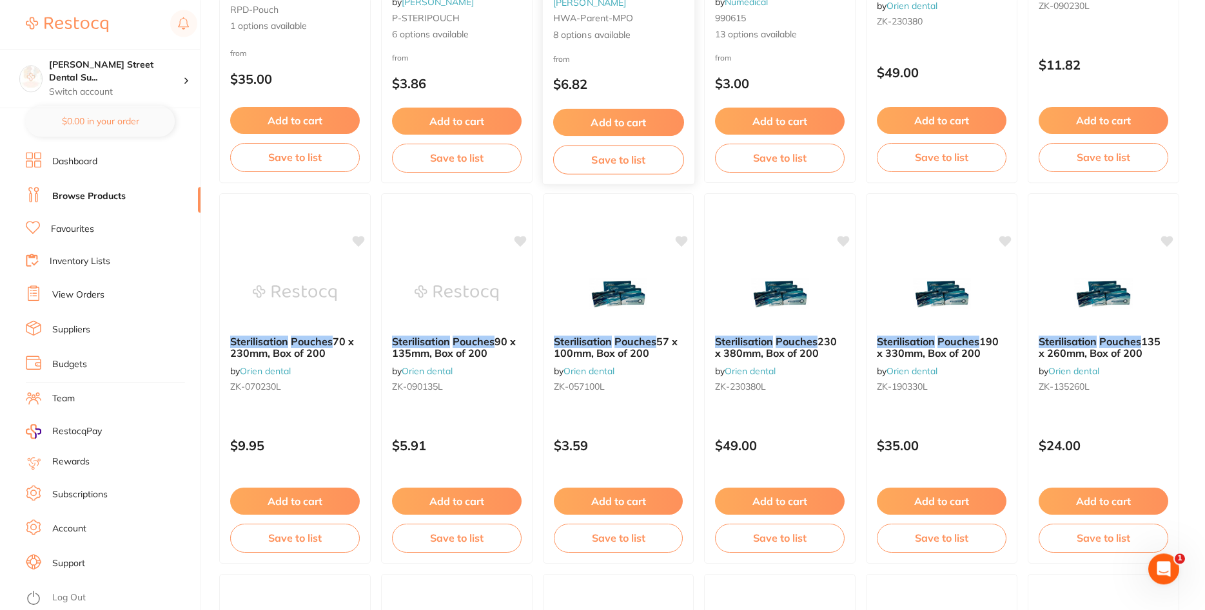
scroll to position [394, 0]
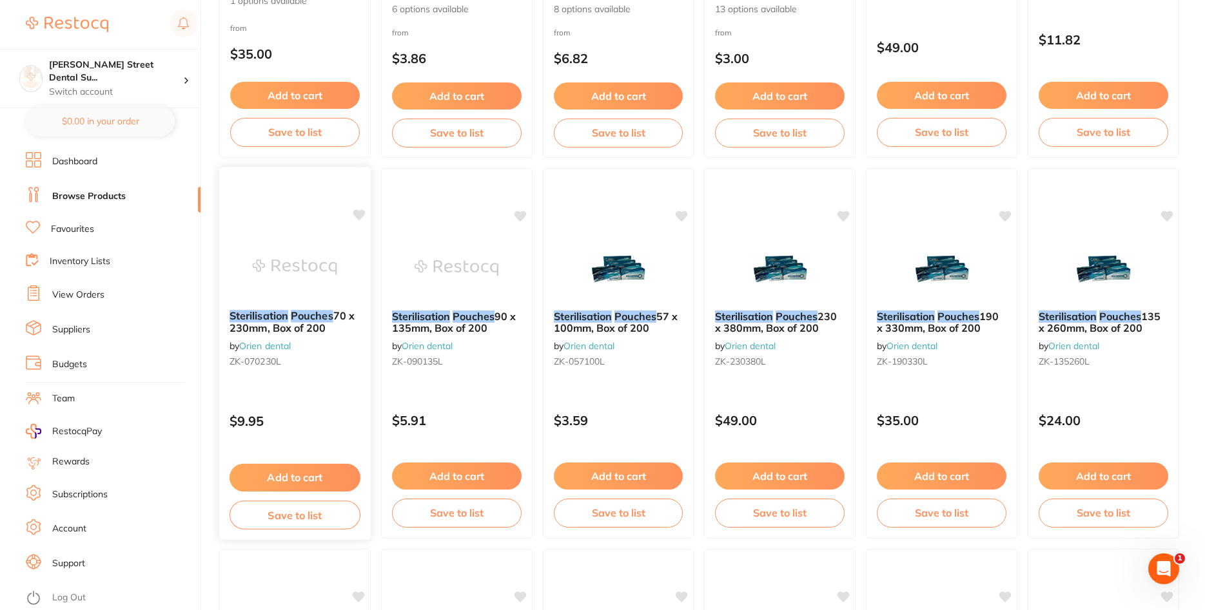
type input "sterilisation pouches"
click at [302, 275] on img at bounding box center [295, 267] width 84 height 65
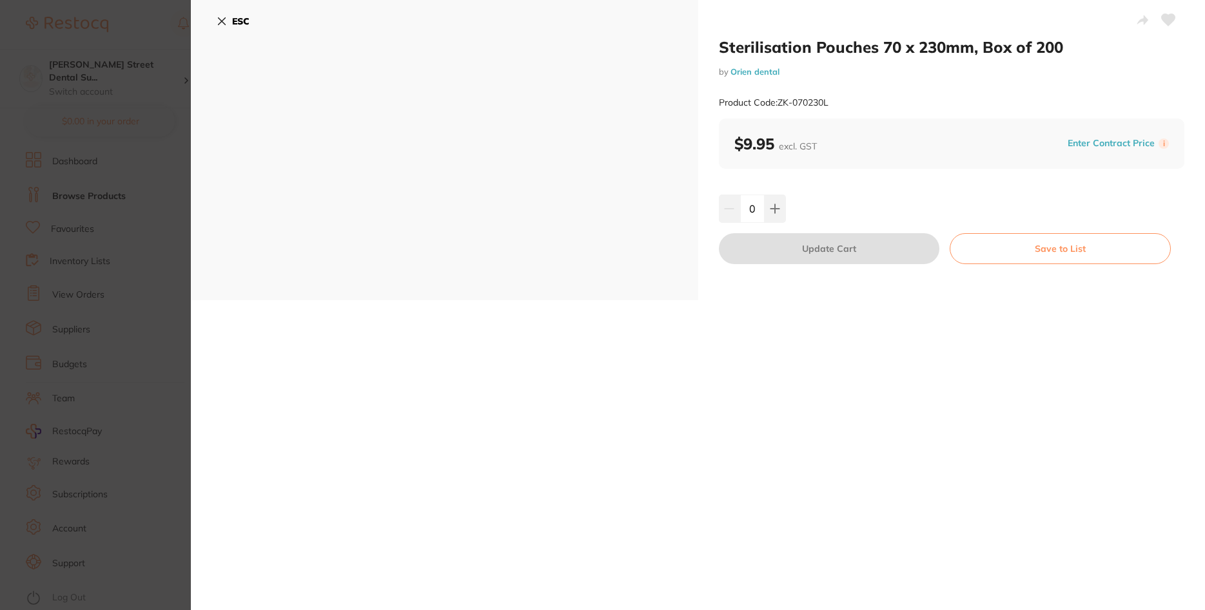
click at [218, 19] on icon at bounding box center [221, 21] width 7 height 7
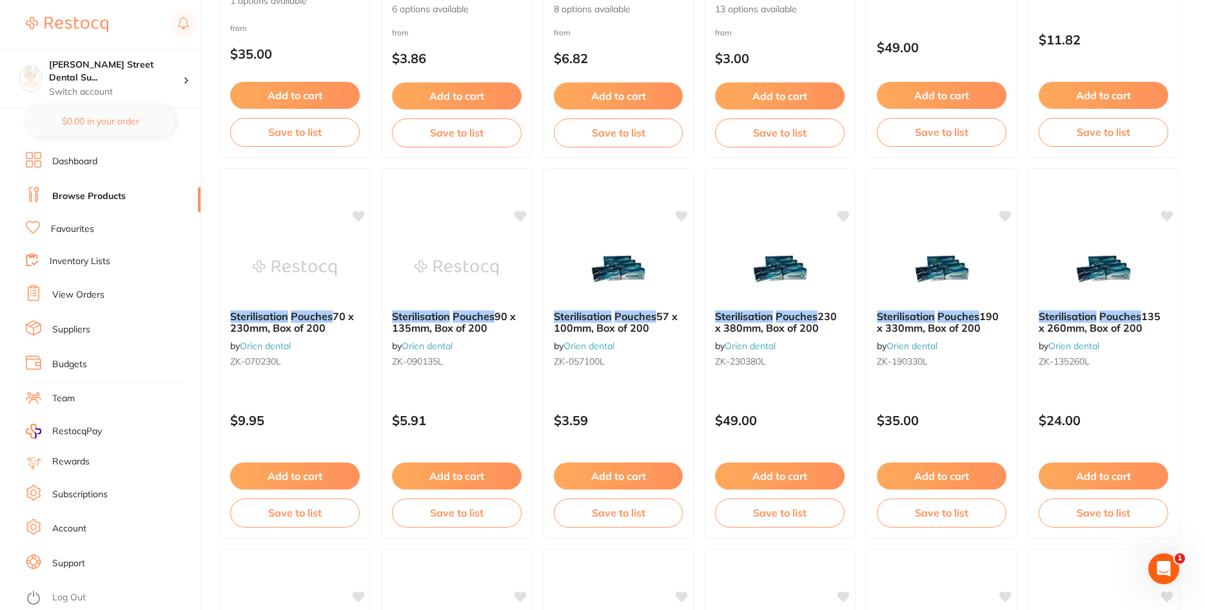
click at [88, 295] on link "View Orders" at bounding box center [78, 295] width 52 height 13
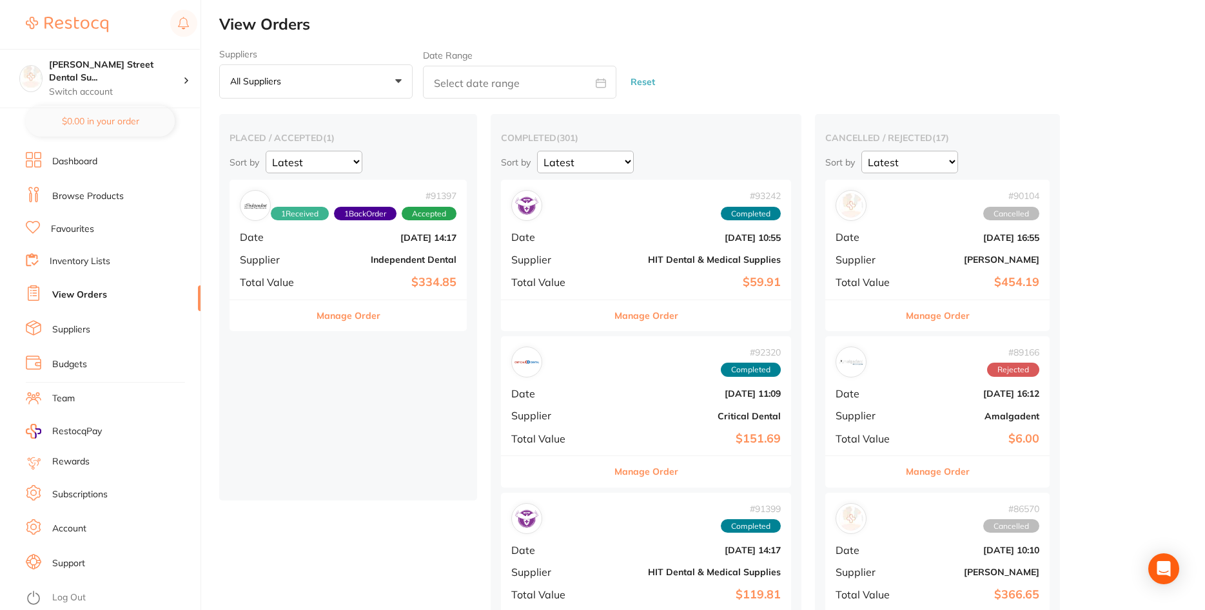
click at [351, 251] on div "# 91397 1 Received 1 Back Order Accepted Date [DATE] 14:17 Supplier Independent…" at bounding box center [347, 239] width 237 height 119
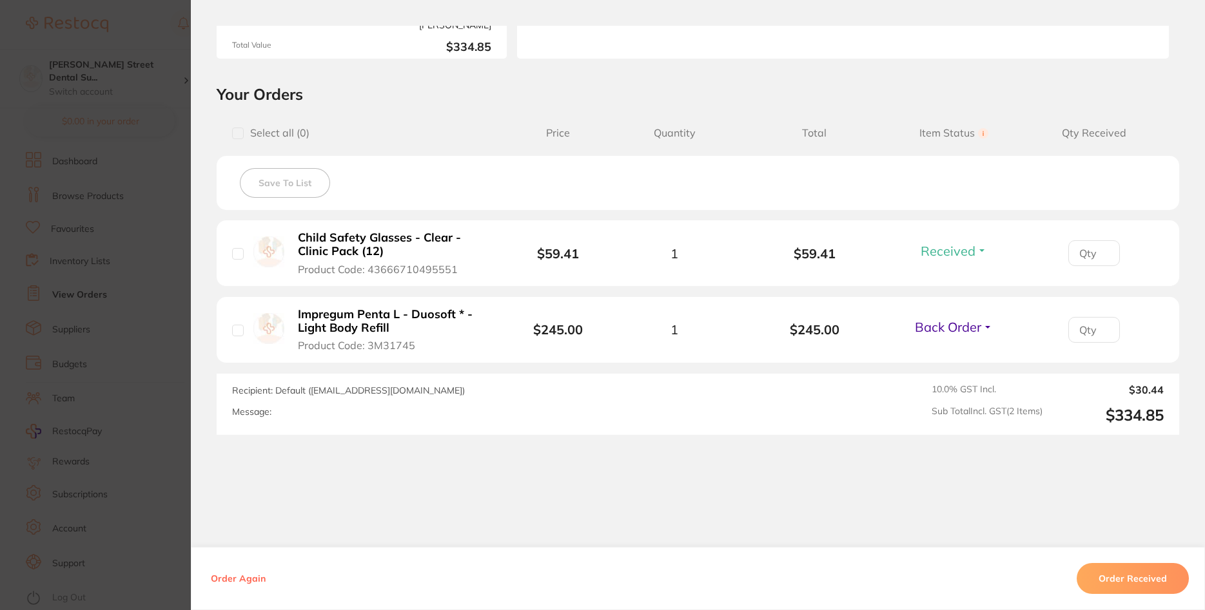
click at [177, 248] on section "Order ID: Restocq- 91397 Order Information 1 Received 1 Back Order Accepted Ord…" at bounding box center [602, 305] width 1205 height 610
